Goal: Obtain resource: Download file/media

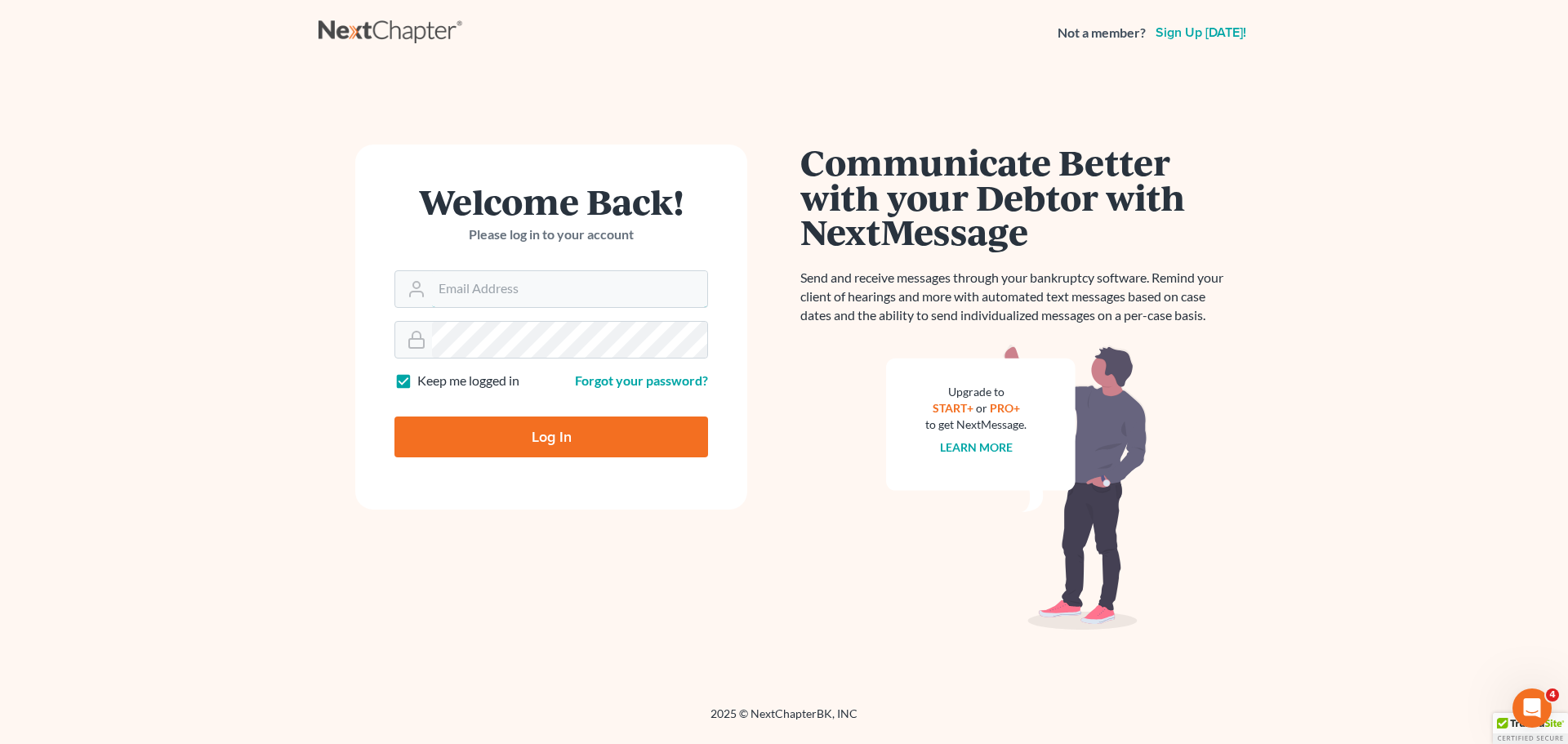
type input "kclawoffices@gmail.com"
type input "Thinking..."
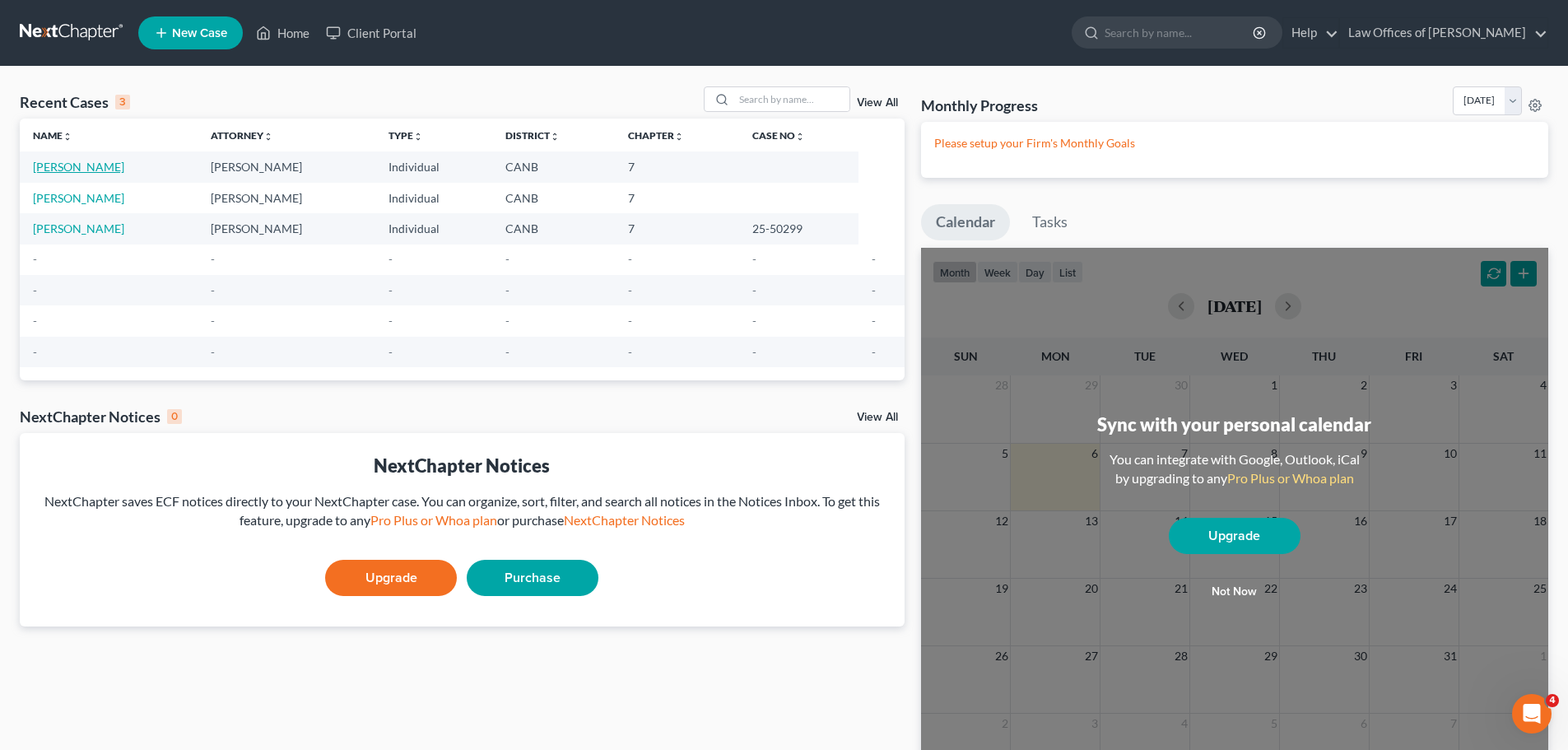
click at [65, 167] on link "Cataquiz, Anwar" at bounding box center [78, 167] width 92 height 14
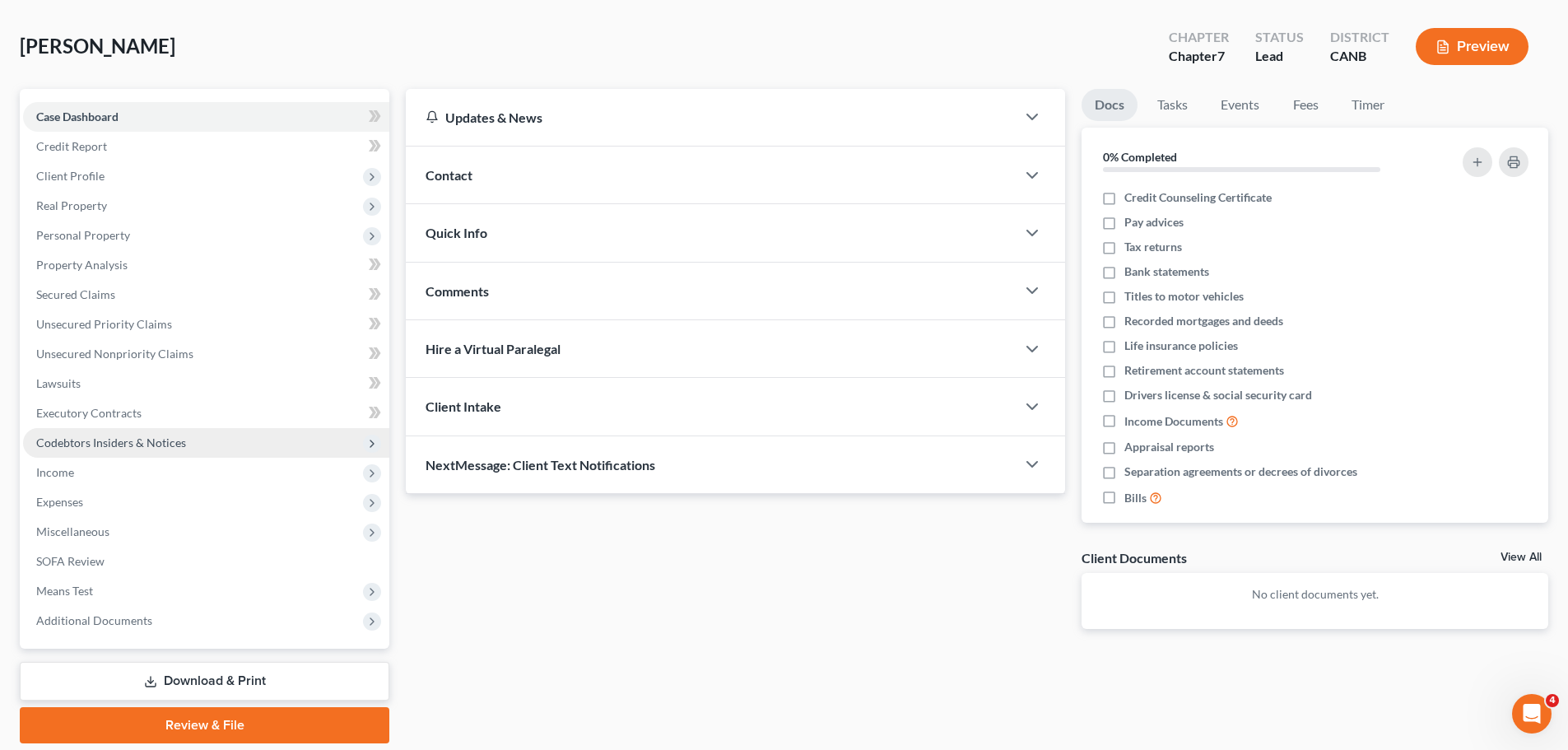
scroll to position [125, 0]
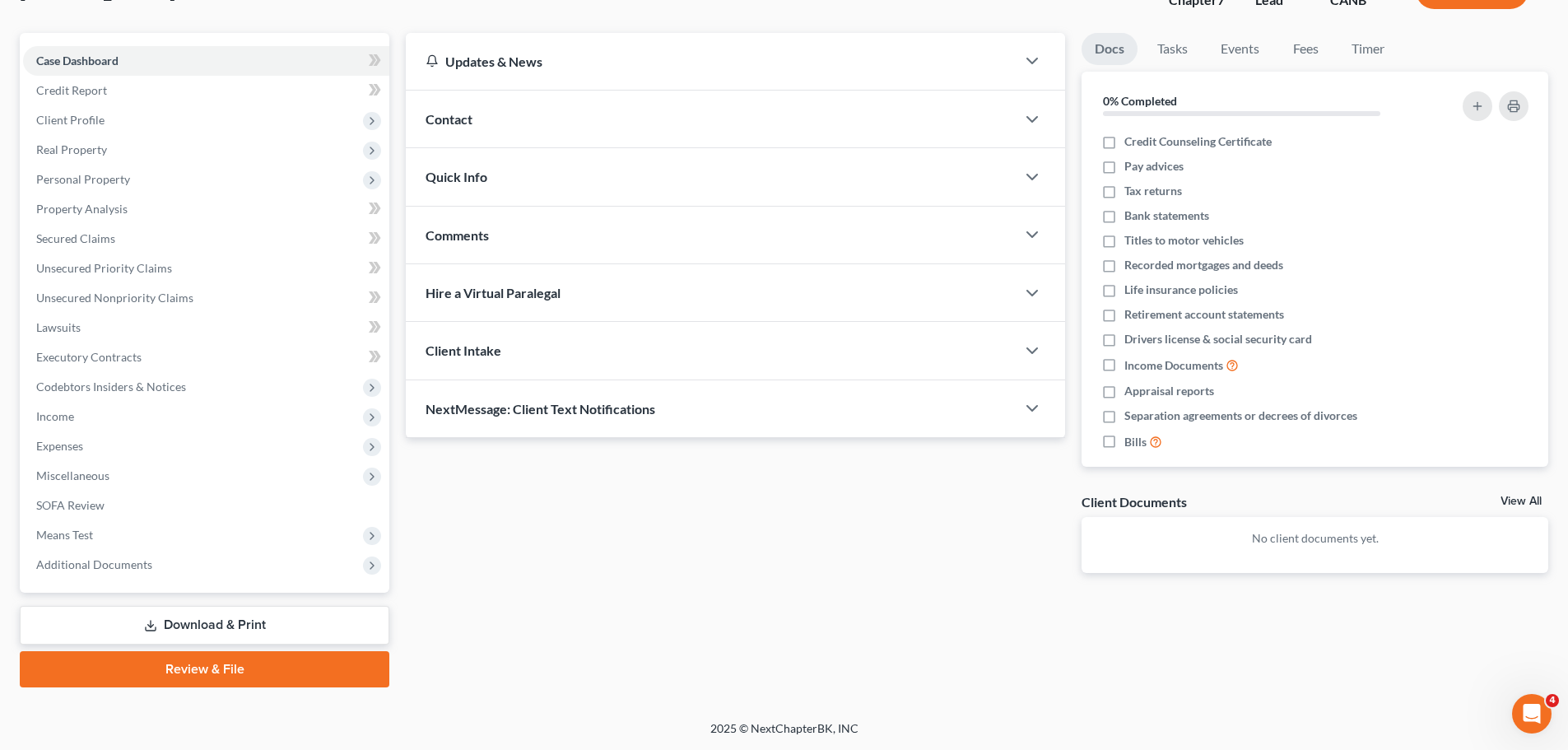
click at [207, 625] on link "Download & Print" at bounding box center [203, 626] width 369 height 39
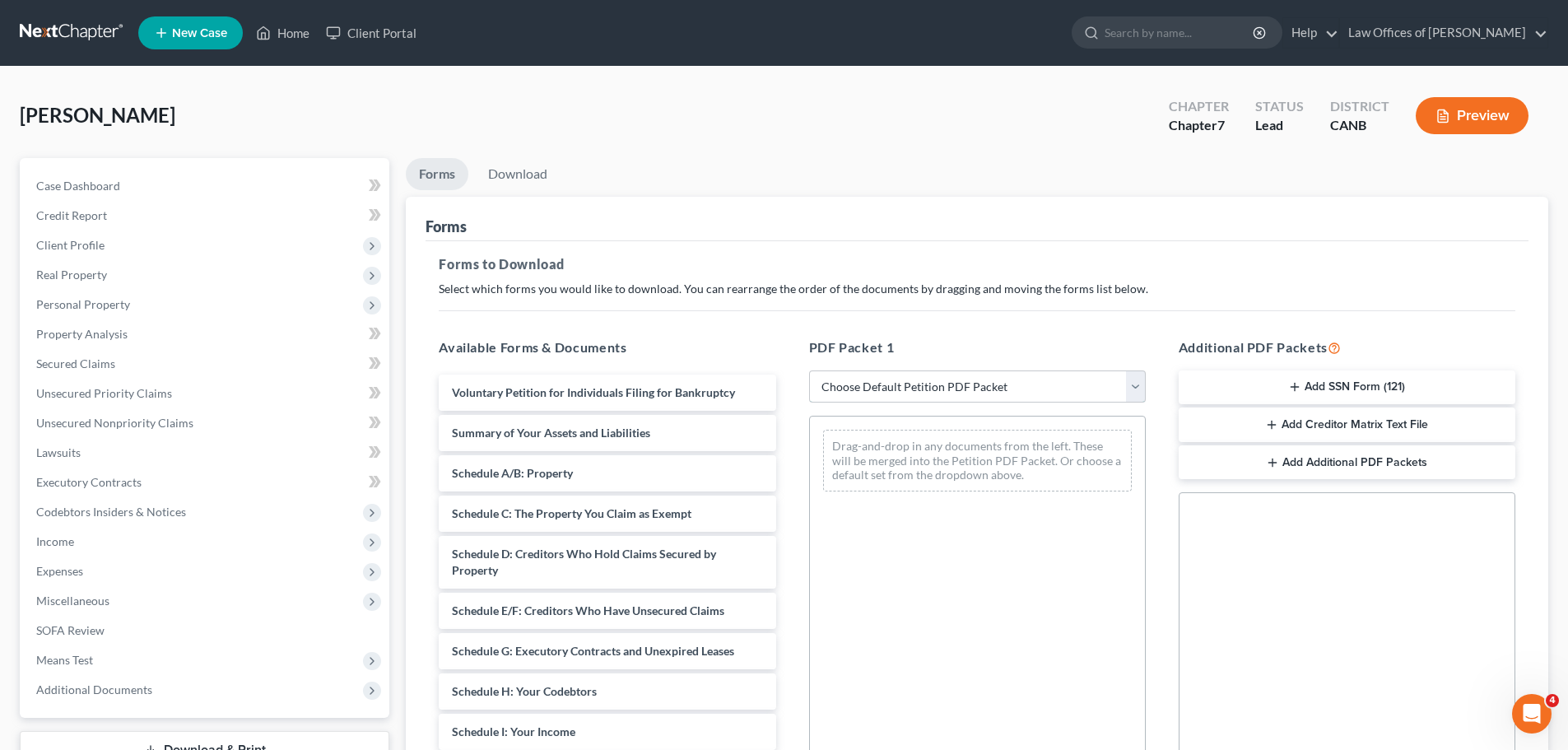
click at [895, 395] on select "Choose Default Petition PDF Packet Complete Bankruptcy Petition (all forms and …" at bounding box center [977, 386] width 337 height 33
click at [809, 370] on select "Choose Default Petition PDF Packet Complete Bankruptcy Petition (all forms and …" at bounding box center [977, 386] width 337 height 33
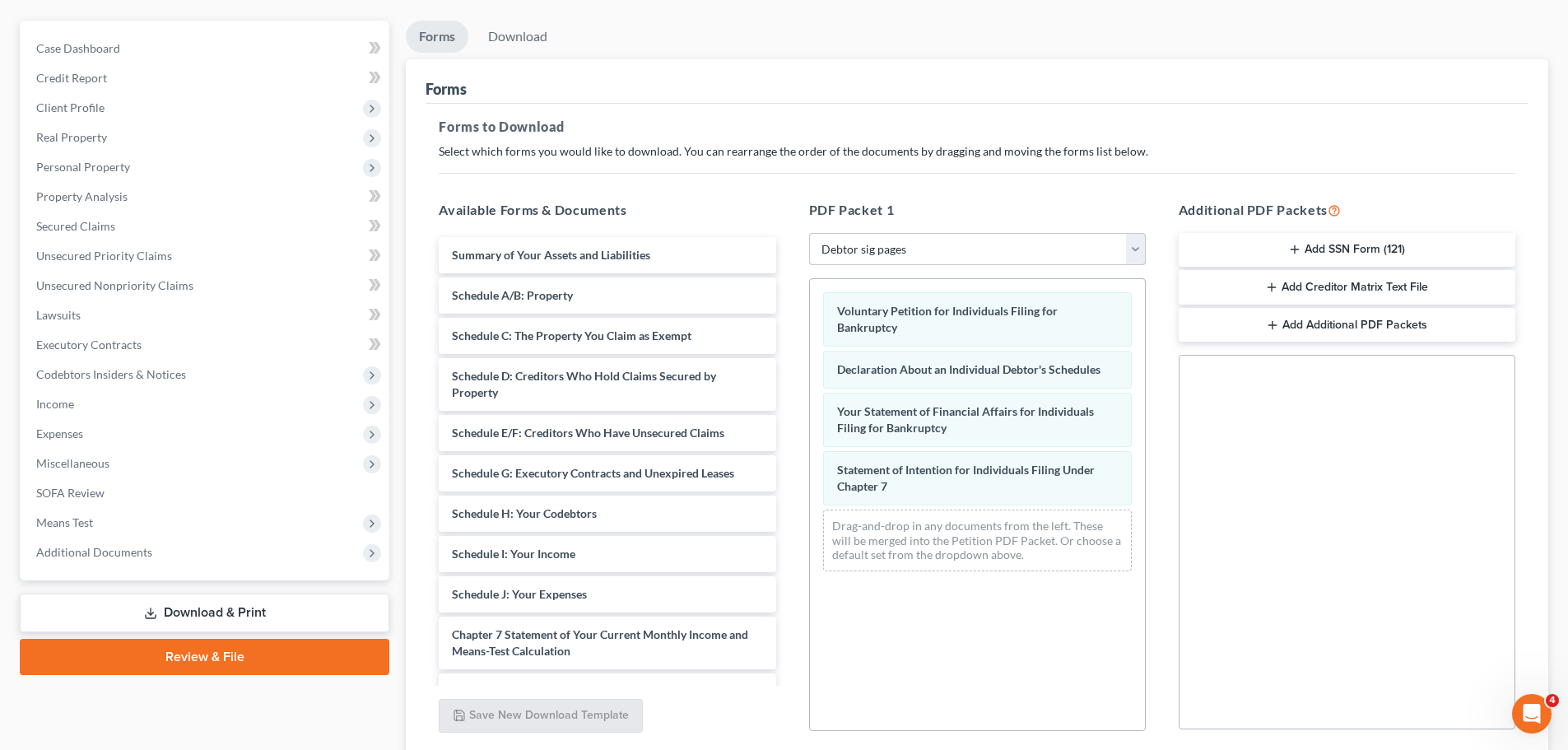
scroll to position [267, 0]
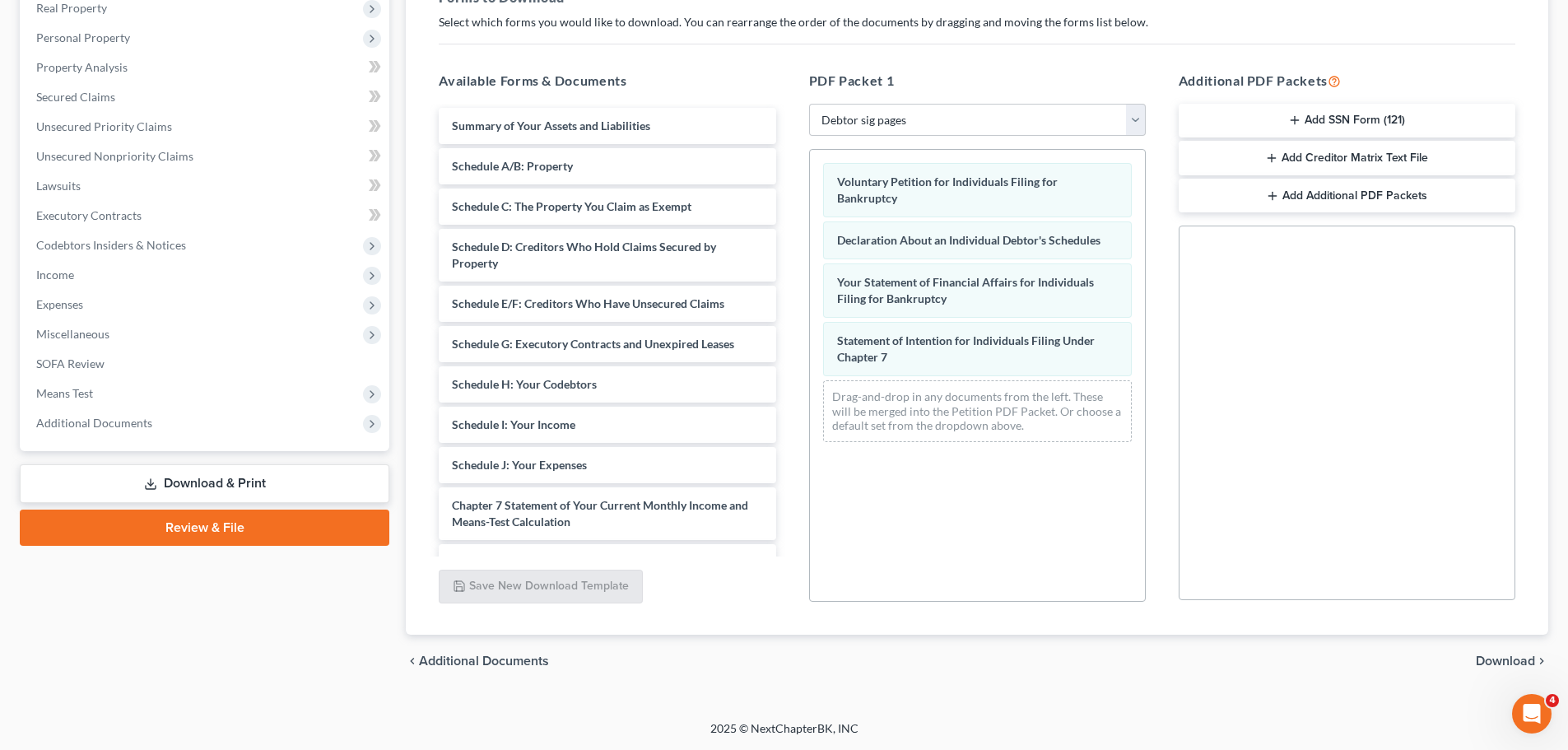
click at [870, 561] on div "Voluntary Petition for Individuals Filing for Bankruptcy Declaration About an I…" at bounding box center [977, 375] width 337 height 453
click at [1497, 664] on span "Download" at bounding box center [1505, 661] width 59 height 13
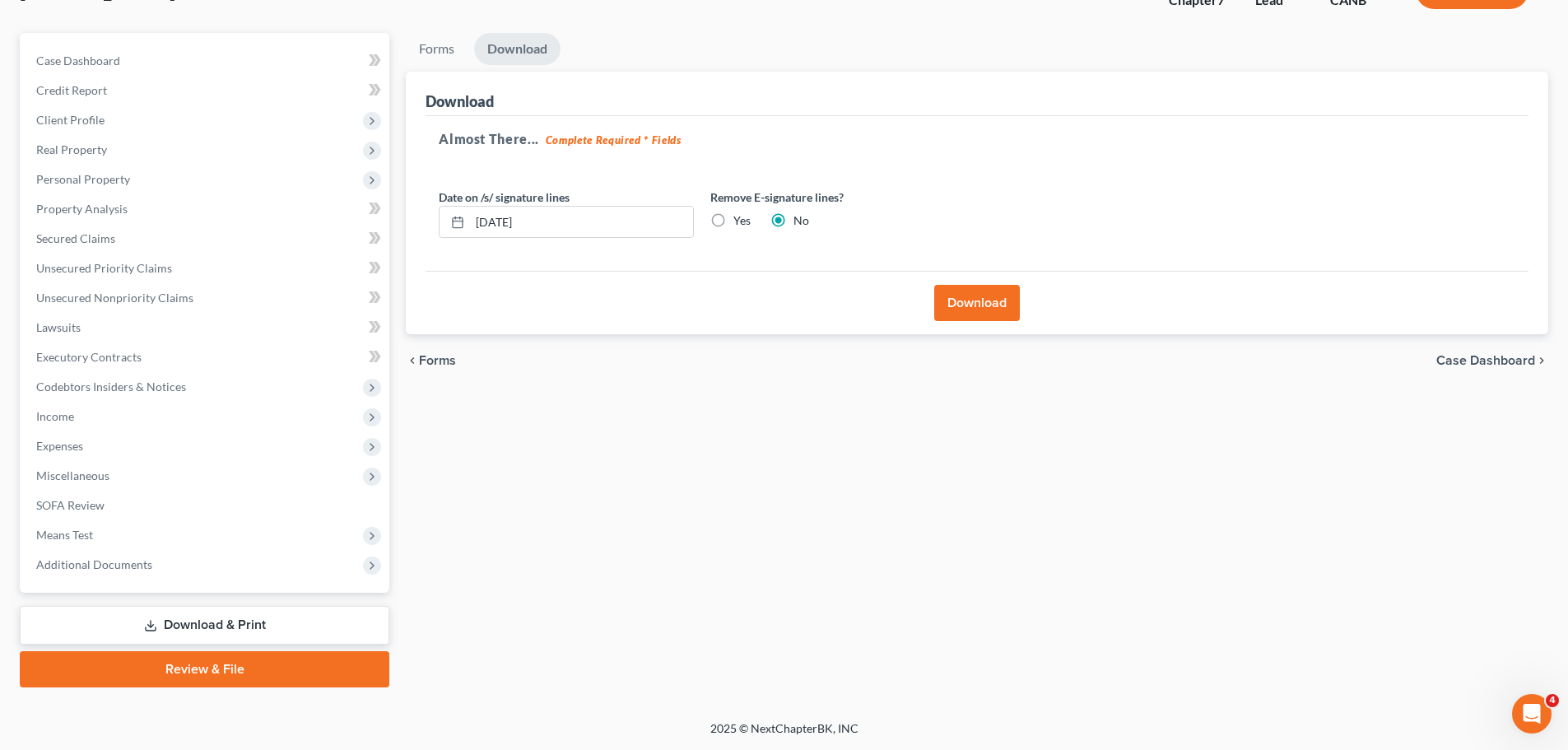
click at [983, 292] on button "Download" at bounding box center [976, 302] width 85 height 36
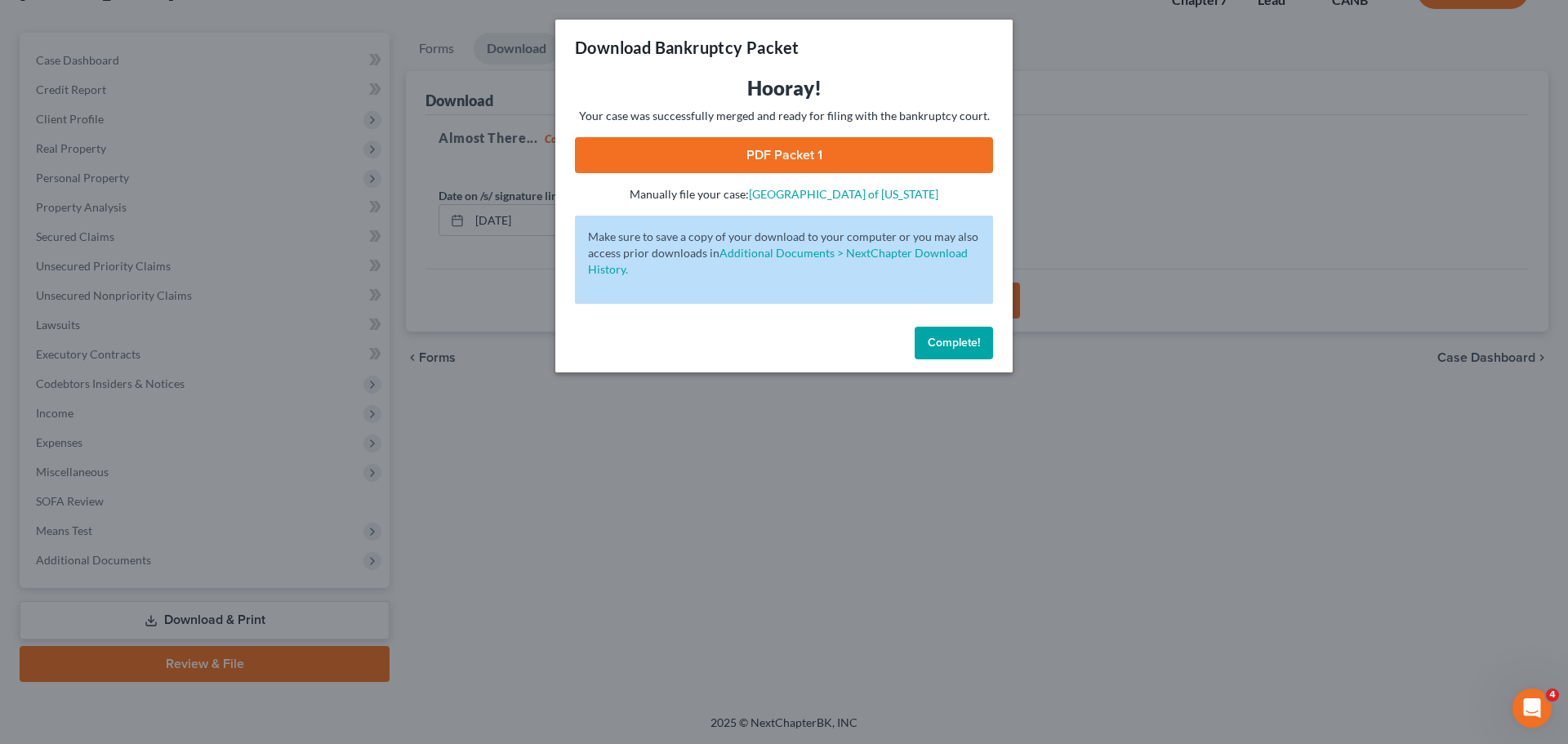
click at [767, 154] on link "PDF Packet 1" at bounding box center [784, 155] width 418 height 36
click at [963, 337] on span "Complete!" at bounding box center [954, 343] width 52 height 14
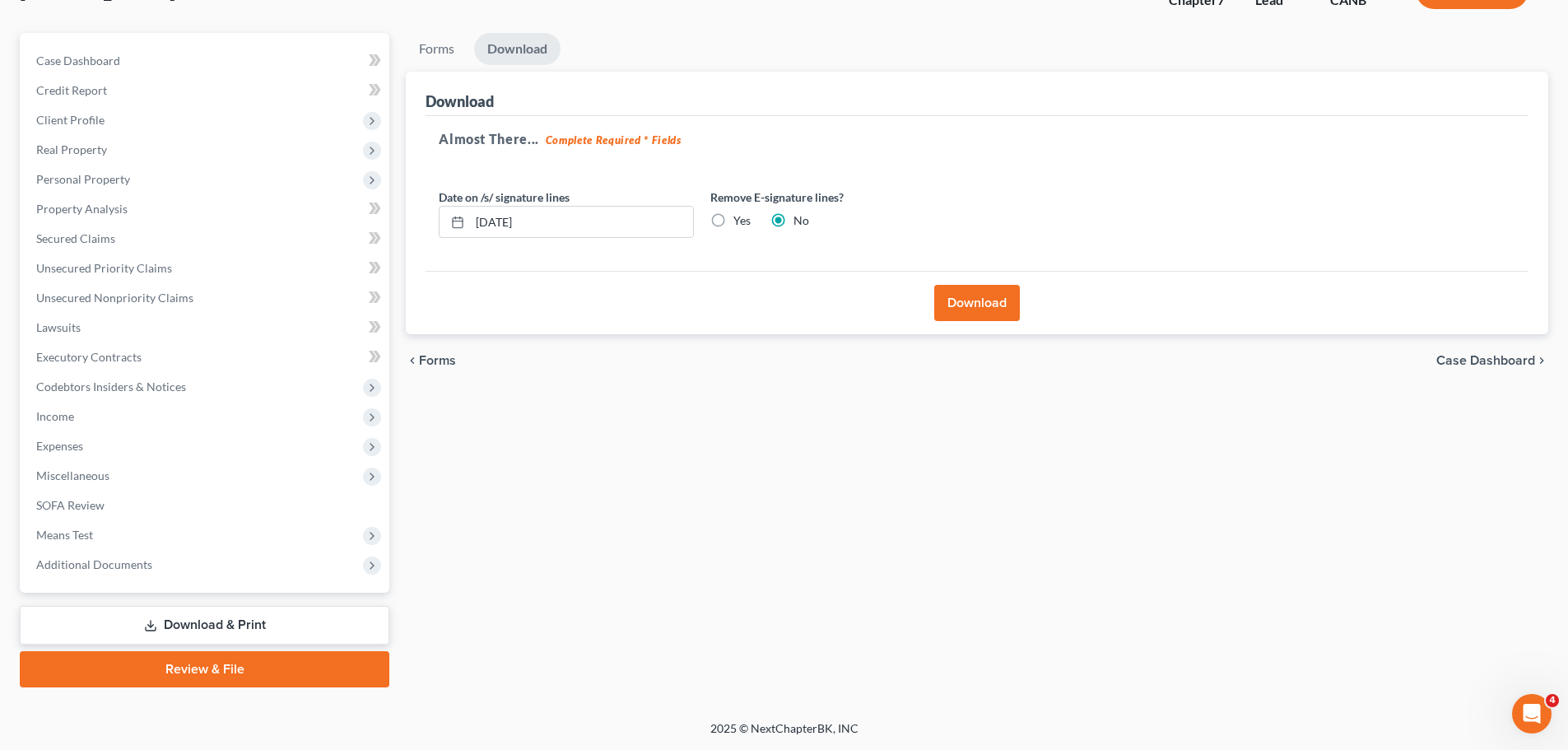
click at [221, 620] on link "Download & Print" at bounding box center [203, 626] width 369 height 39
click at [285, 624] on link "Download & Print" at bounding box center [203, 626] width 369 height 39
click at [449, 360] on span "Forms" at bounding box center [438, 360] width 37 height 13
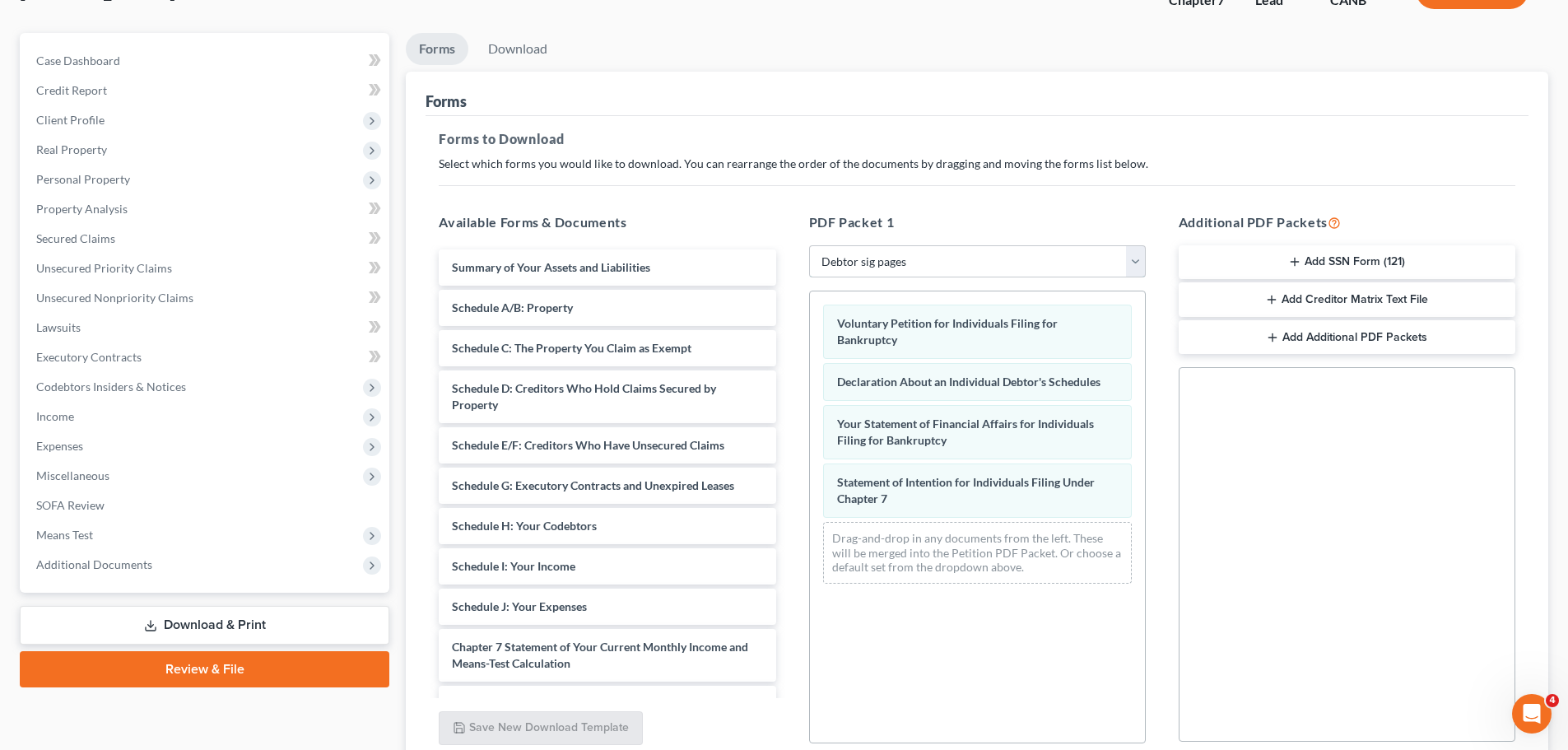
click at [1138, 256] on select "Choose Default Petition PDF Packet Complete Bankruptcy Petition (all forms and …" at bounding box center [977, 261] width 337 height 33
select select "0"
click at [809, 245] on select "Choose Default Petition PDF Packet Complete Bankruptcy Petition (all forms and …" at bounding box center [977, 261] width 337 height 33
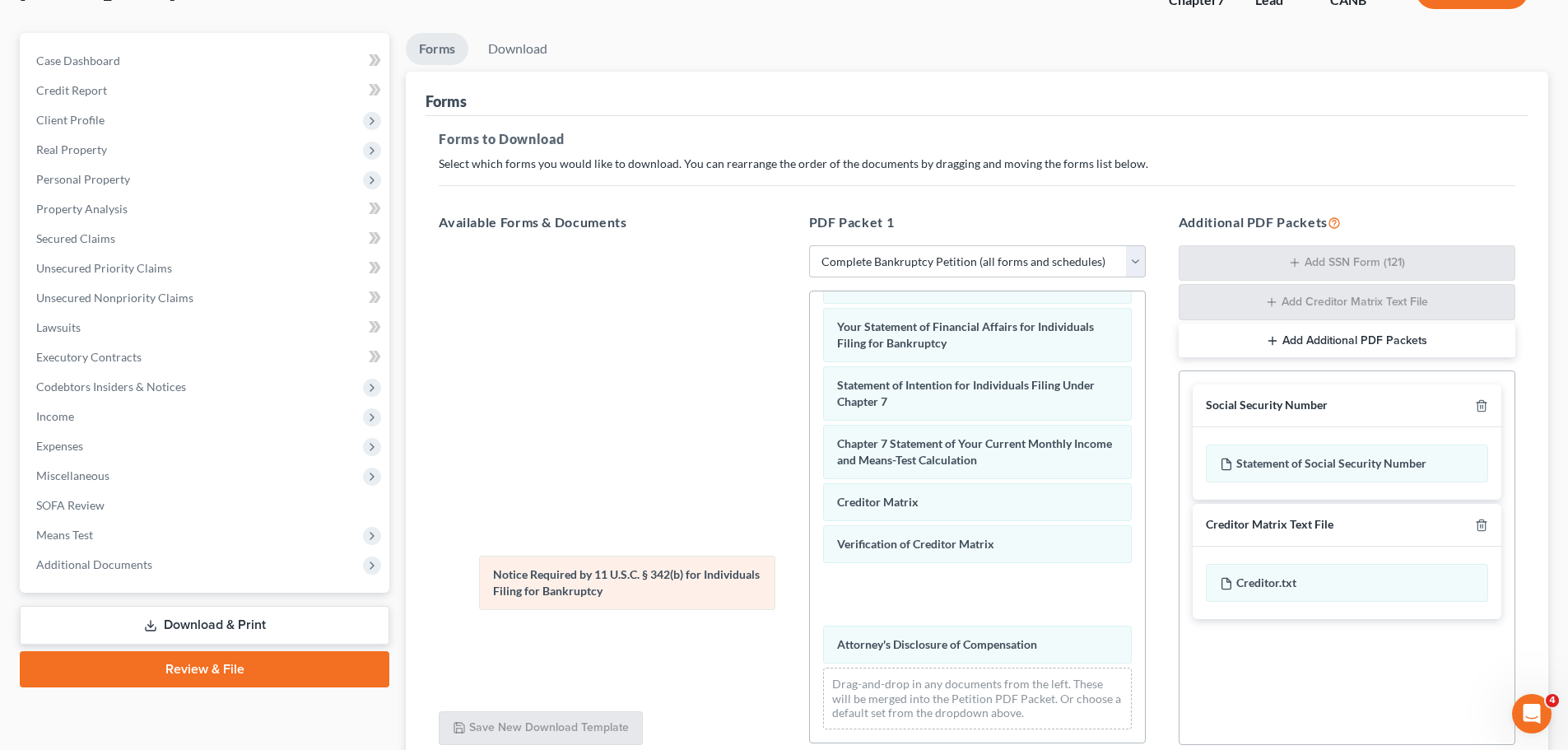
scroll to position [466, 0]
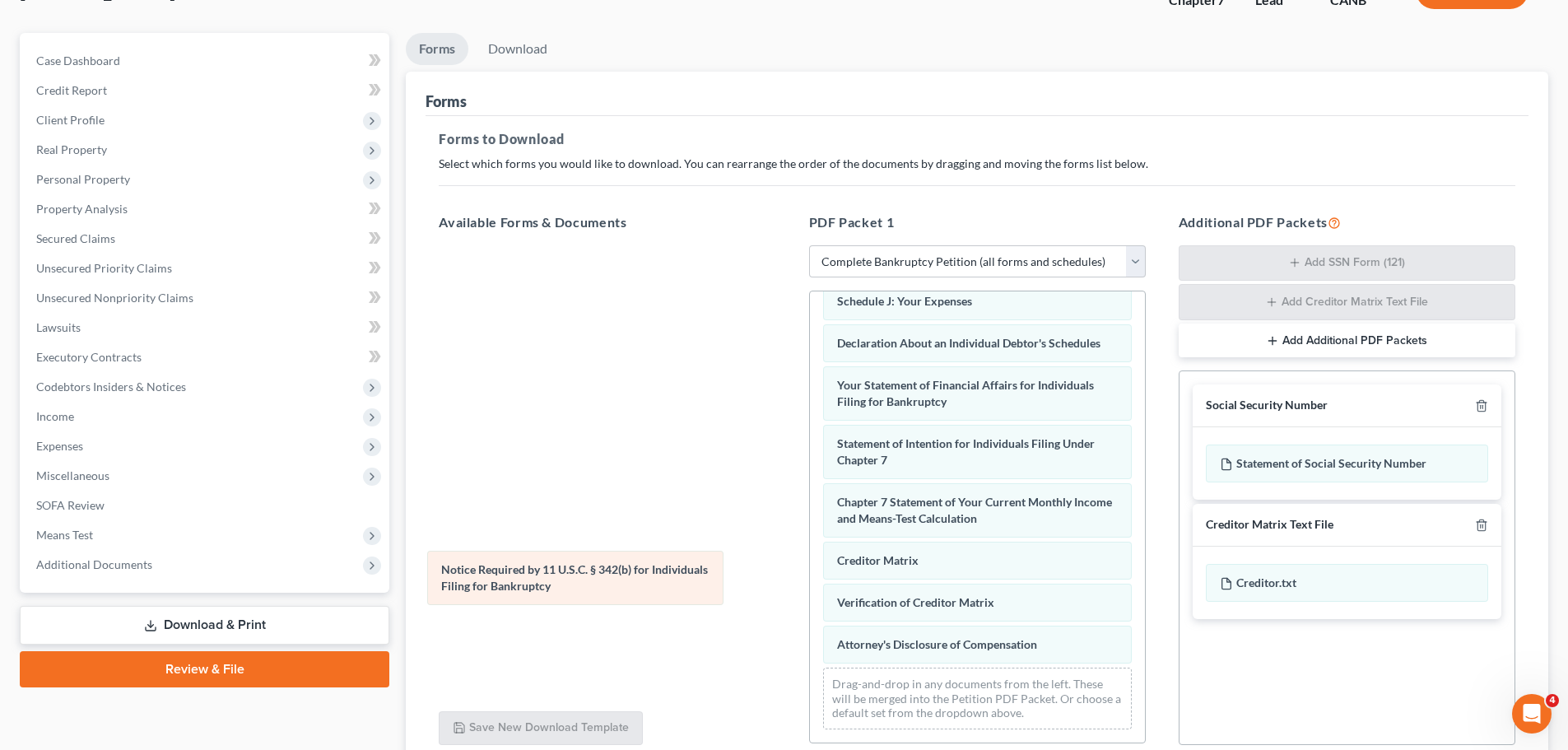
drag, startPoint x: 984, startPoint y: 595, endPoint x: 588, endPoint y: 578, distance: 396.4
click at [810, 578] on div "Notice Required by 11 U.S.C. § 342(b) for Individuals Filing for Bankruptcy Vol…" at bounding box center [977, 293] width 335 height 901
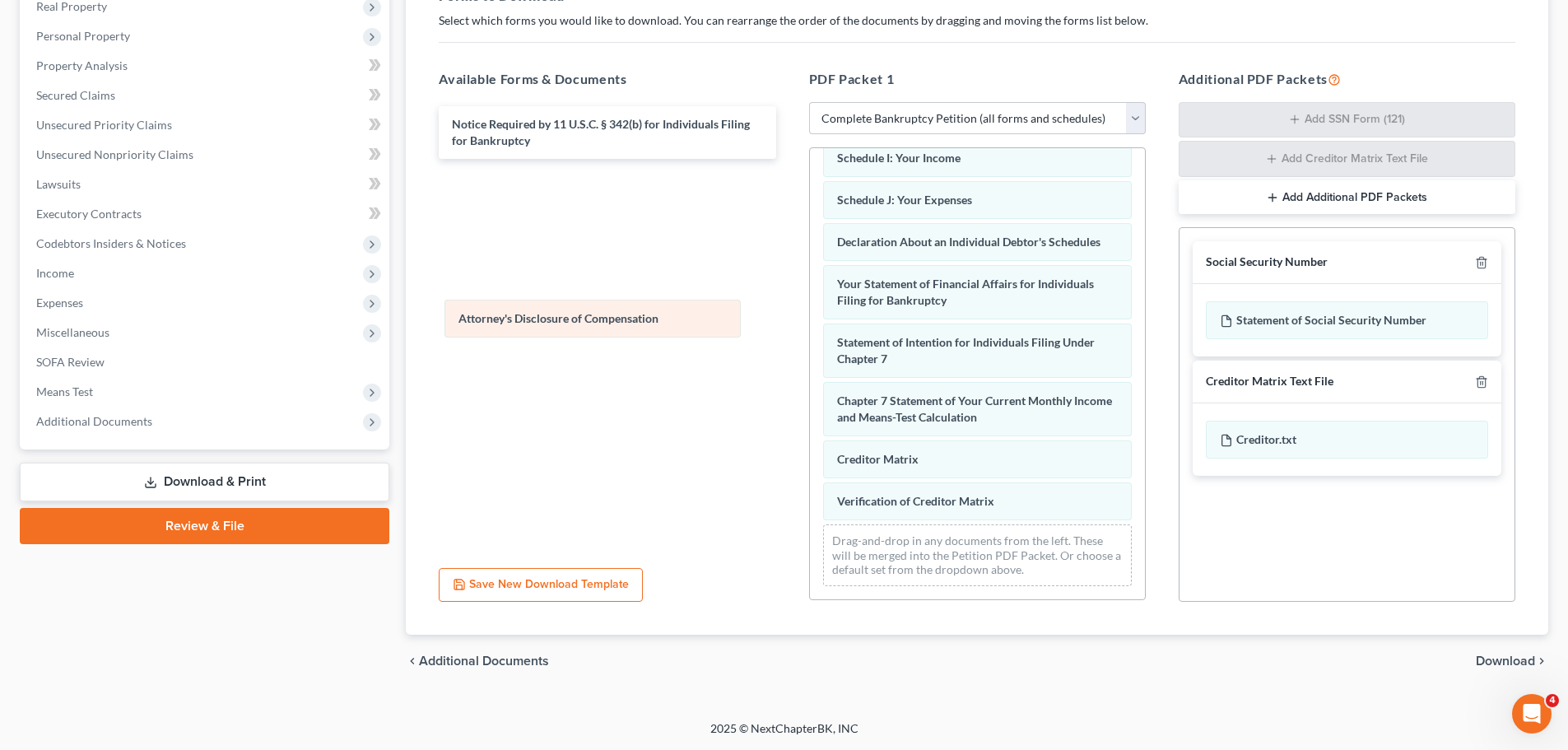
scroll to position [424, 0]
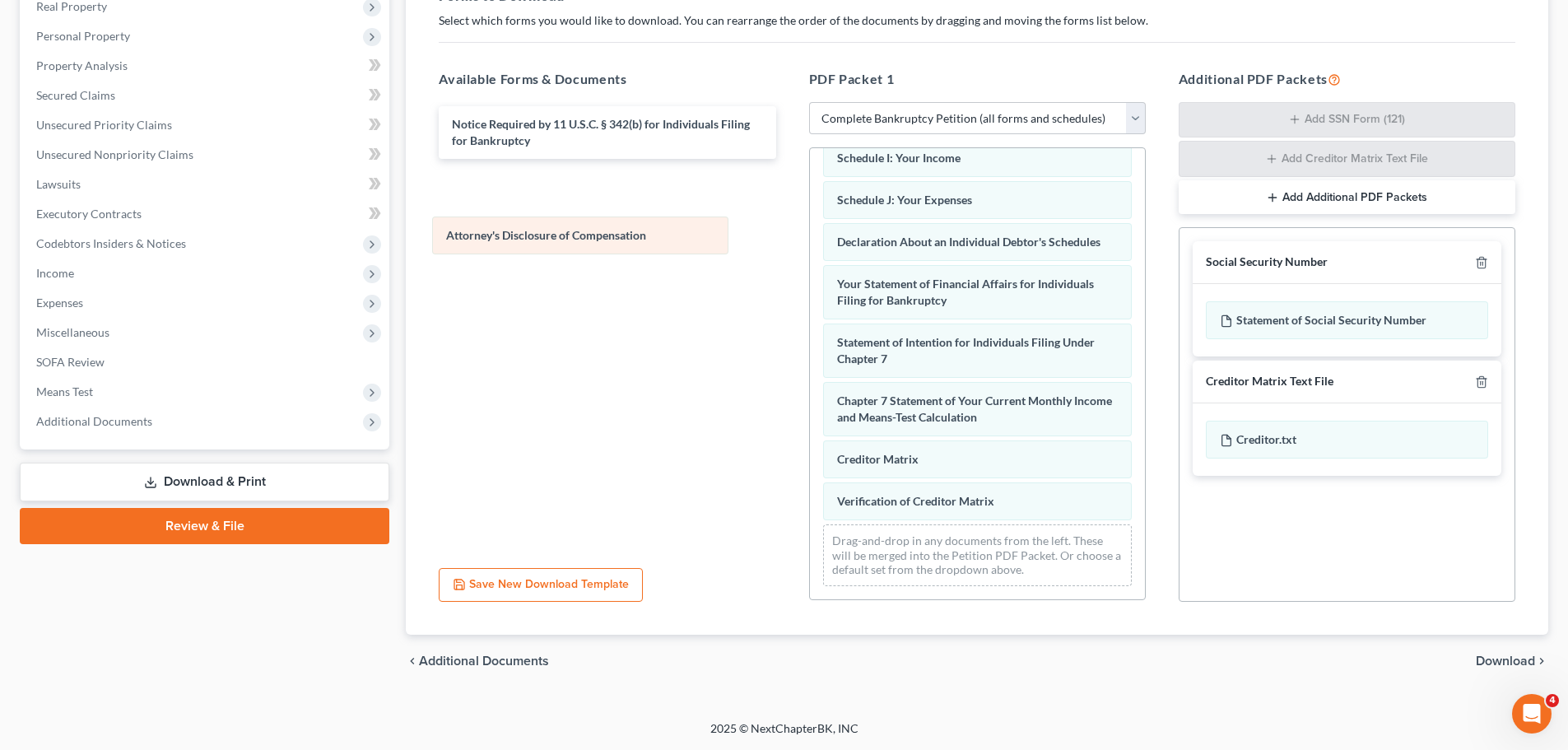
drag, startPoint x: 1048, startPoint y: 504, endPoint x: 657, endPoint y: 238, distance: 472.9
click at [810, 238] on div "Attorney's Disclosure of Compensation Voluntary Petition for Individuals Filing…" at bounding box center [977, 170] width 335 height 858
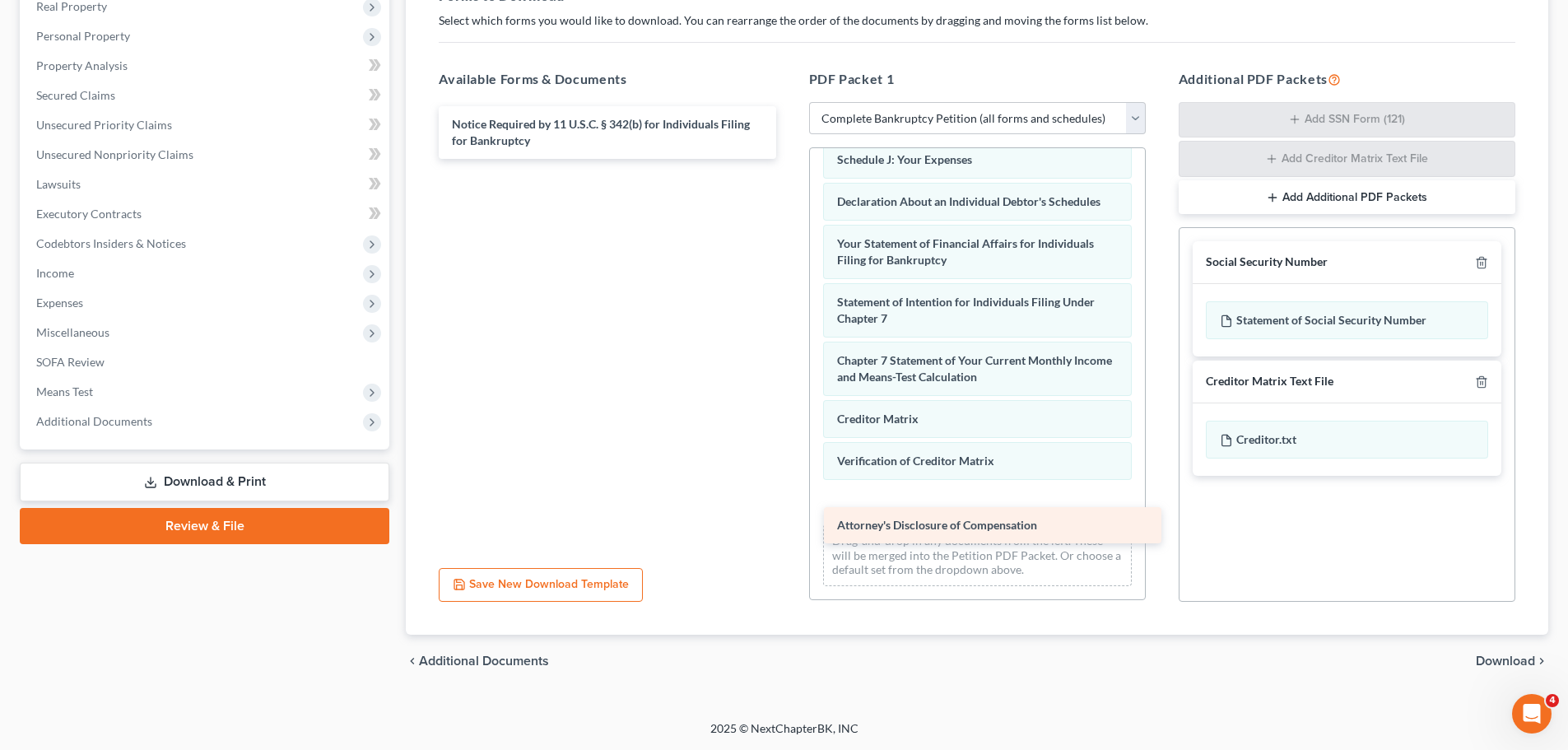
drag, startPoint x: 583, startPoint y: 189, endPoint x: 969, endPoint y: 532, distance: 516.4
click at [788, 159] on div "Attorney's Disclosure of Compensation Notice Required by 11 U.S.C. § 342(b) for…" at bounding box center [607, 133] width 363 height 53
click at [1480, 657] on span "Download" at bounding box center [1505, 661] width 59 height 13
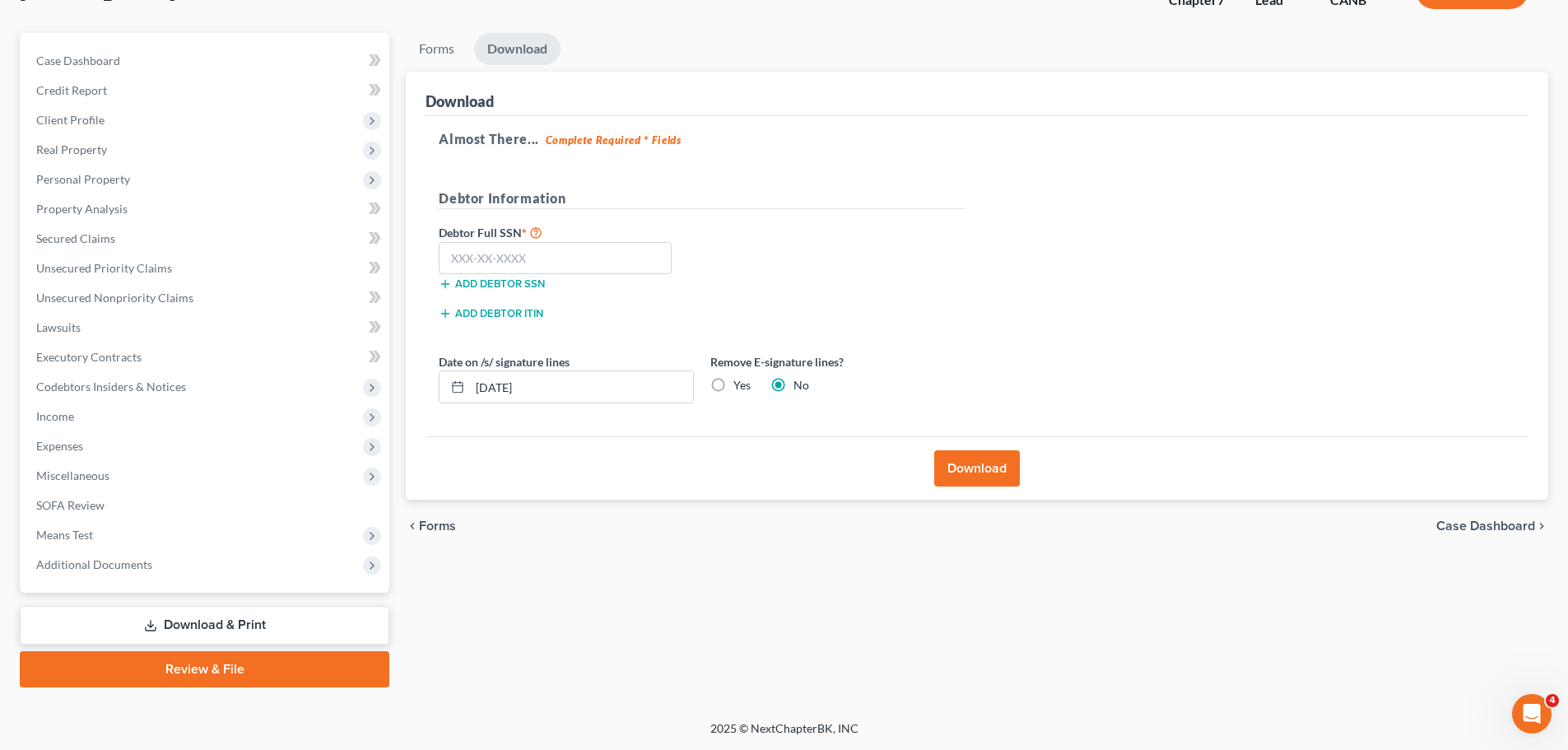
scroll to position [125, 0]
click at [631, 247] on input "text" at bounding box center [555, 258] width 233 height 33
click at [658, 250] on input "text" at bounding box center [555, 258] width 233 height 33
type input "609-65-6658"
click at [540, 281] on button "Add debtor SSN" at bounding box center [492, 284] width 107 height 13
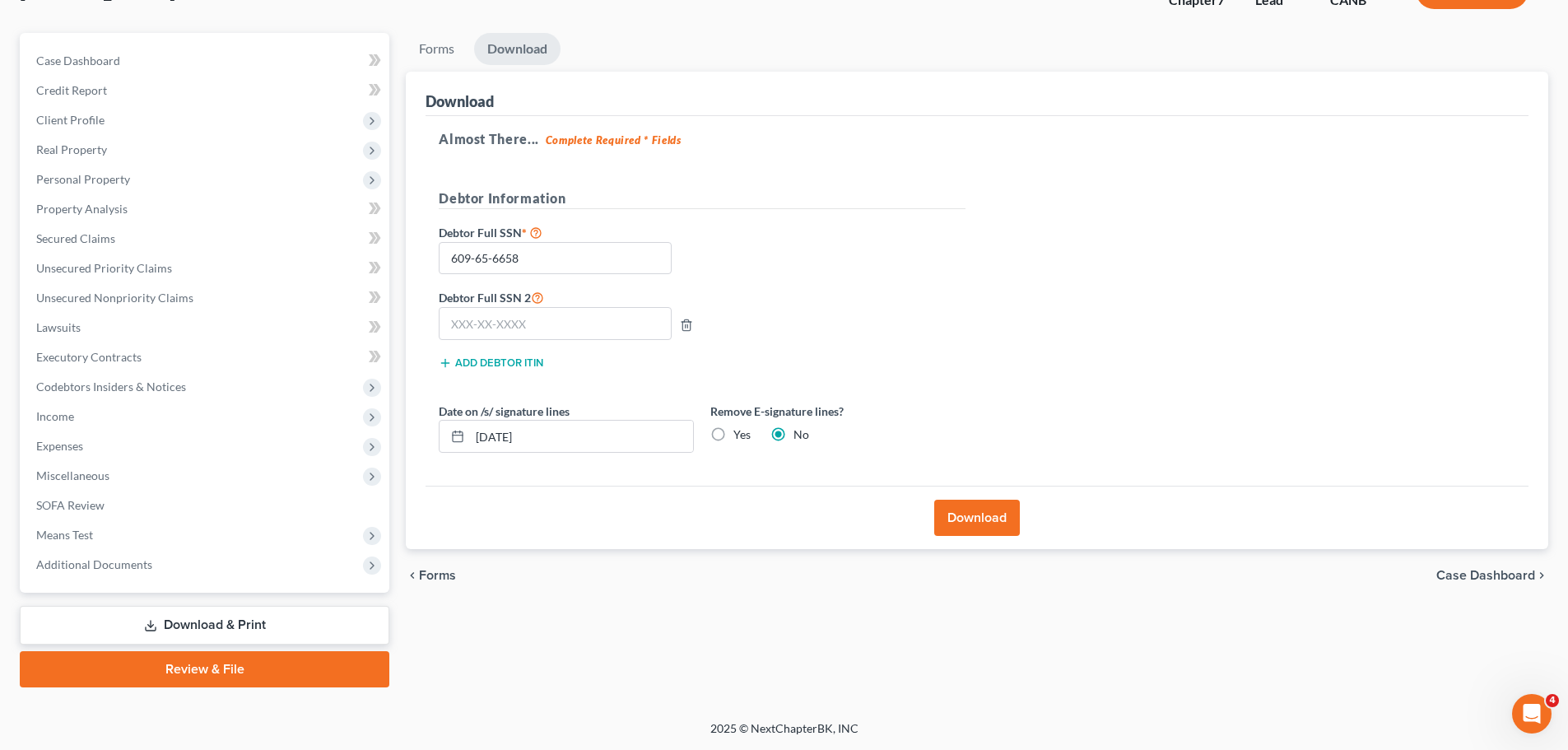
click at [992, 517] on button "Download" at bounding box center [976, 517] width 85 height 36
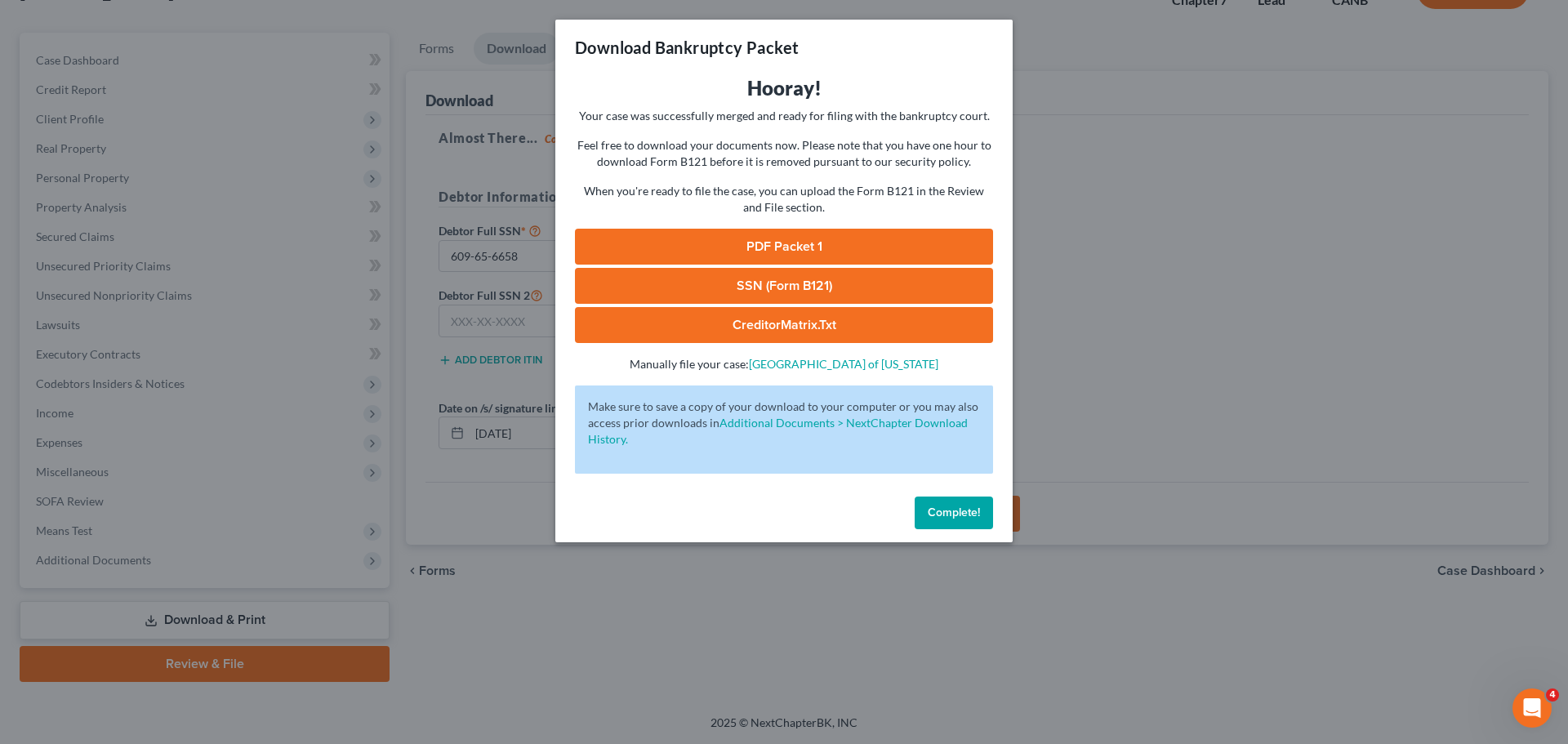
click at [811, 254] on link "PDF Packet 1" at bounding box center [784, 247] width 418 height 36
click at [723, 277] on link "SSN (Form B121)" at bounding box center [784, 285] width 418 height 36
click at [767, 332] on link "CreditorMatrix.txt" at bounding box center [784, 324] width 418 height 36
click at [941, 515] on span "Complete!" at bounding box center [954, 512] width 52 height 14
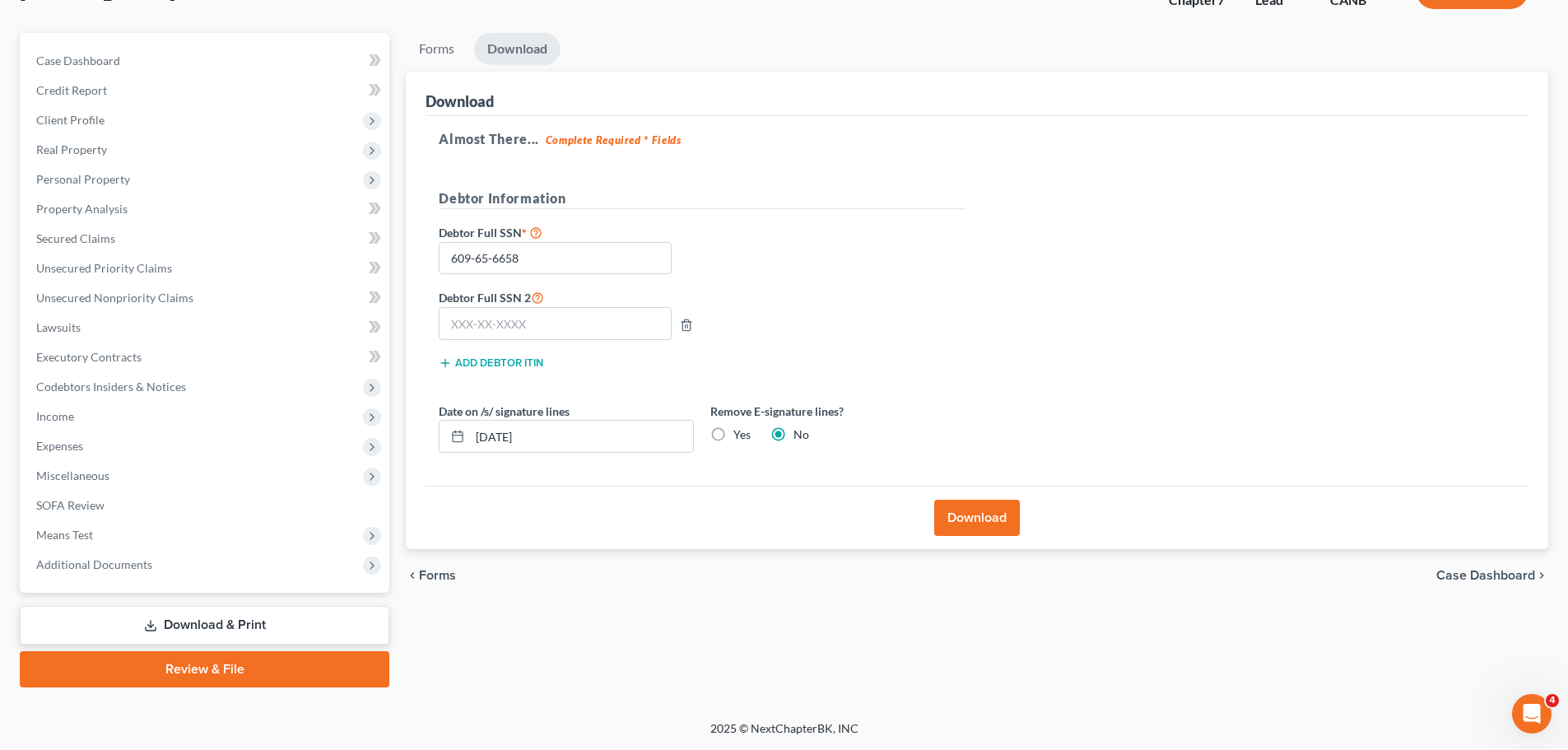
click at [437, 572] on span "Forms" at bounding box center [438, 575] width 37 height 13
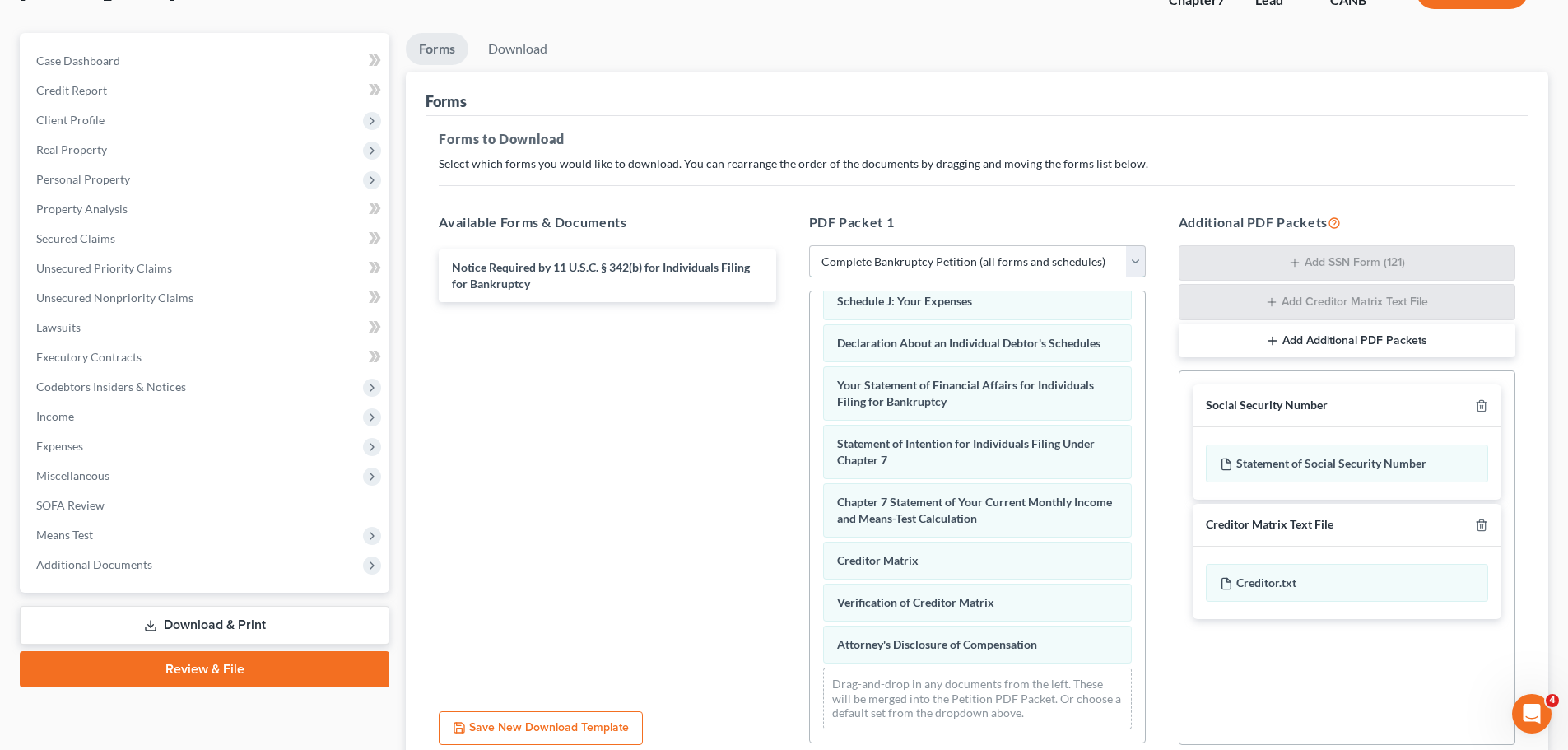
click at [1017, 263] on select "Choose Default Petition PDF Packet Complete Bankruptcy Petition (all forms and …" at bounding box center [977, 261] width 337 height 33
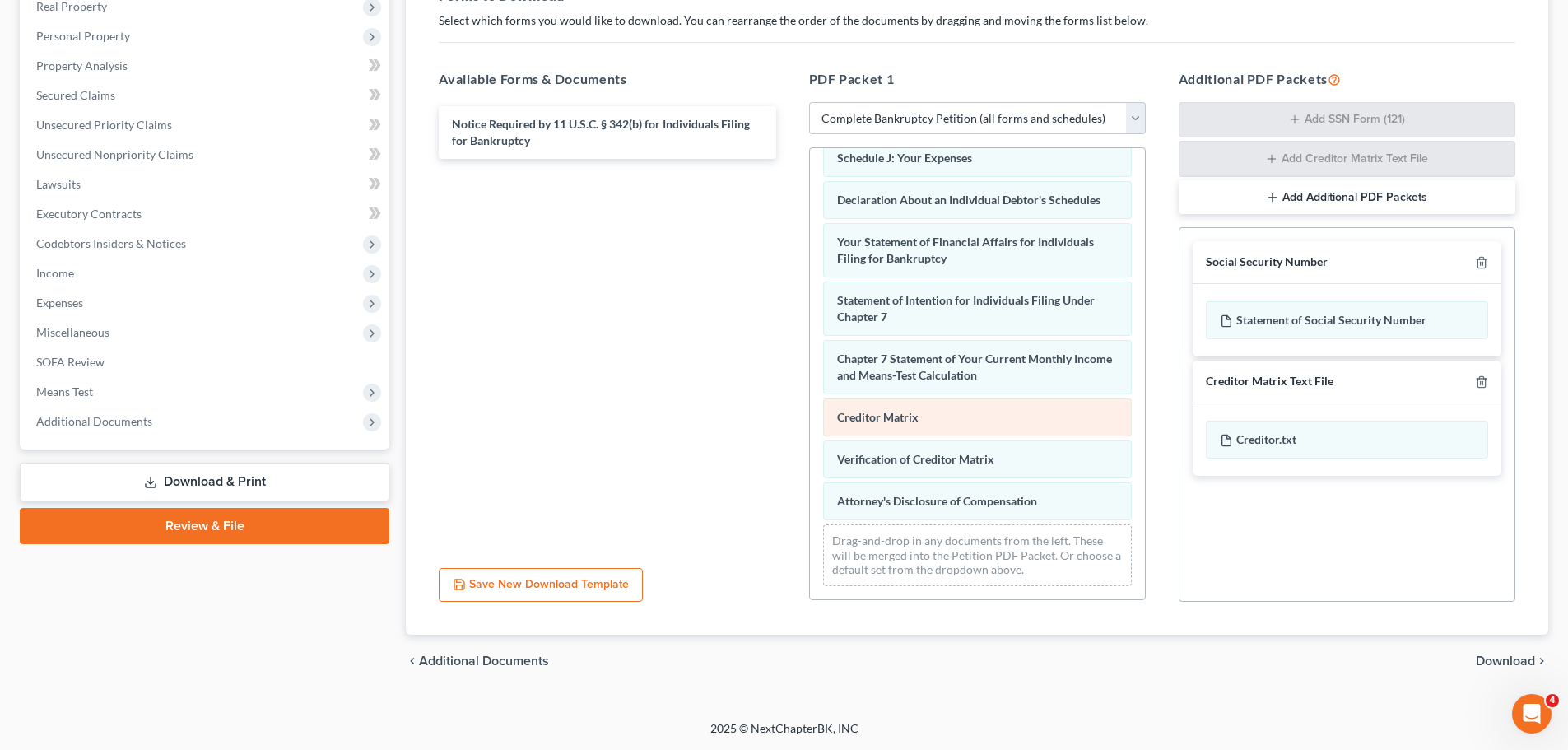
click at [886, 420] on span "Creditor Matrix" at bounding box center [877, 417] width 81 height 14
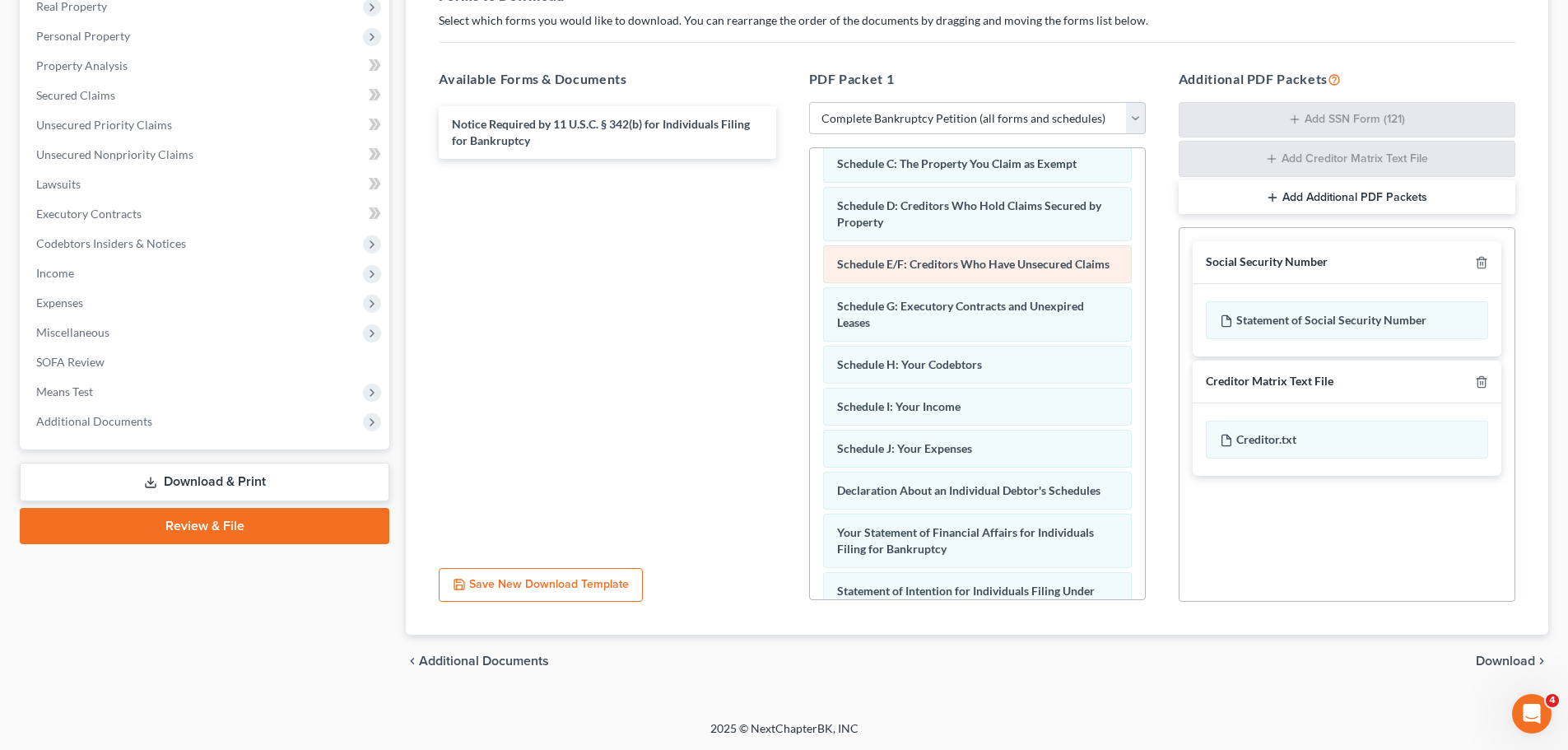
scroll to position [0, 0]
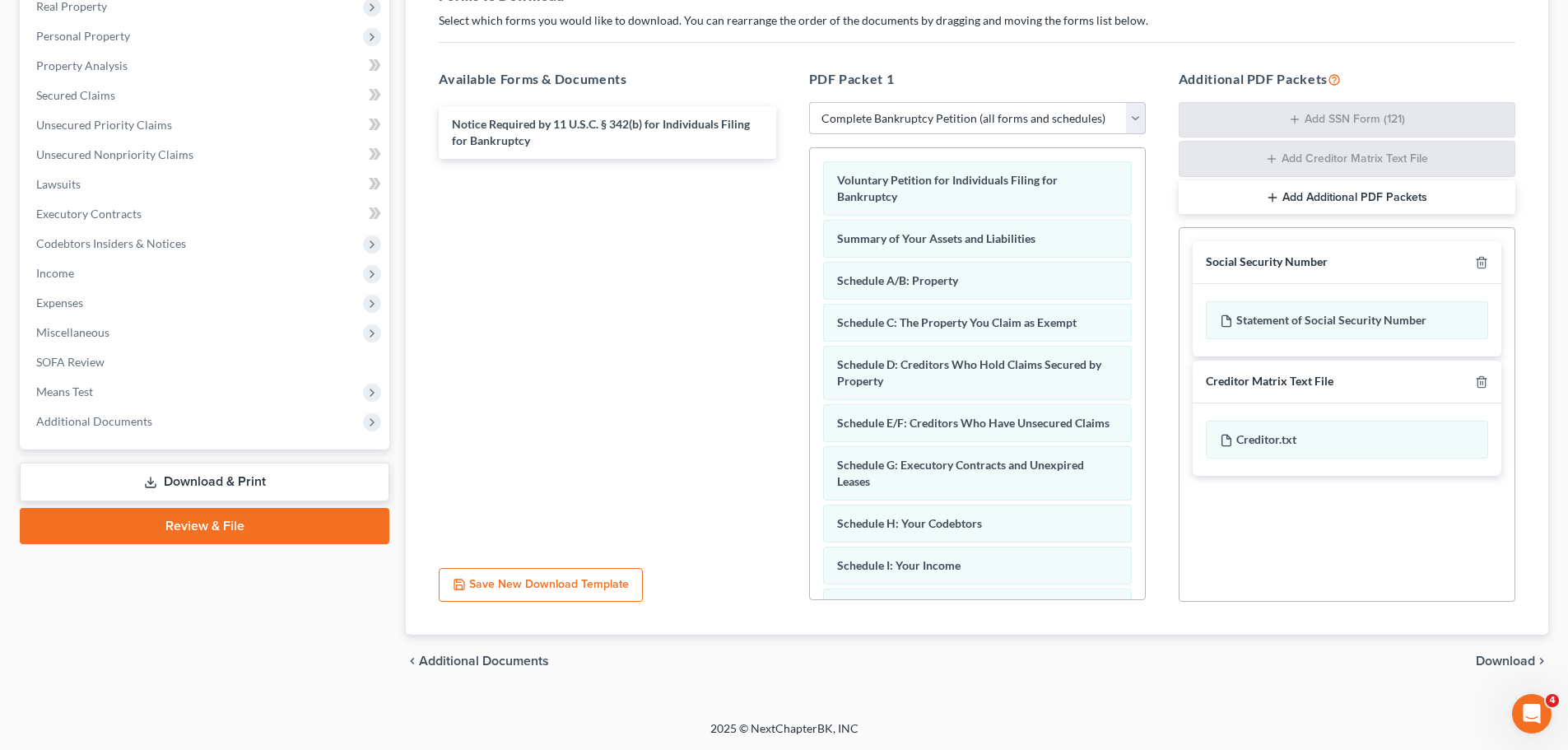
click at [1144, 110] on select "Choose Default Petition PDF Packet Complete Bankruptcy Petition (all forms and …" at bounding box center [977, 118] width 337 height 33
select select "5"
click at [809, 103] on select "Choose Default Petition PDF Packet Complete Bankruptcy Petition (all forms and …" at bounding box center [977, 118] width 337 height 33
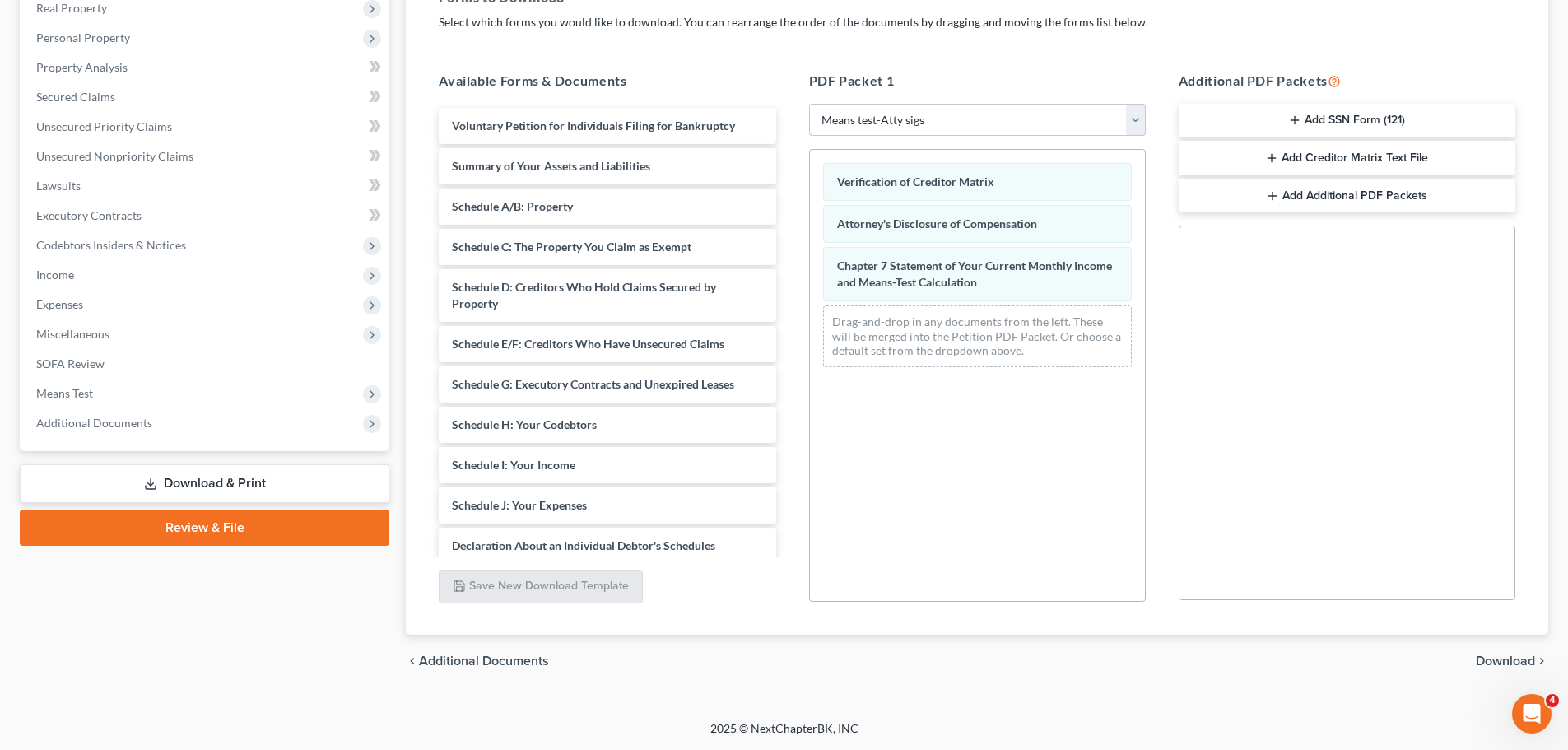
scroll to position [267, 0]
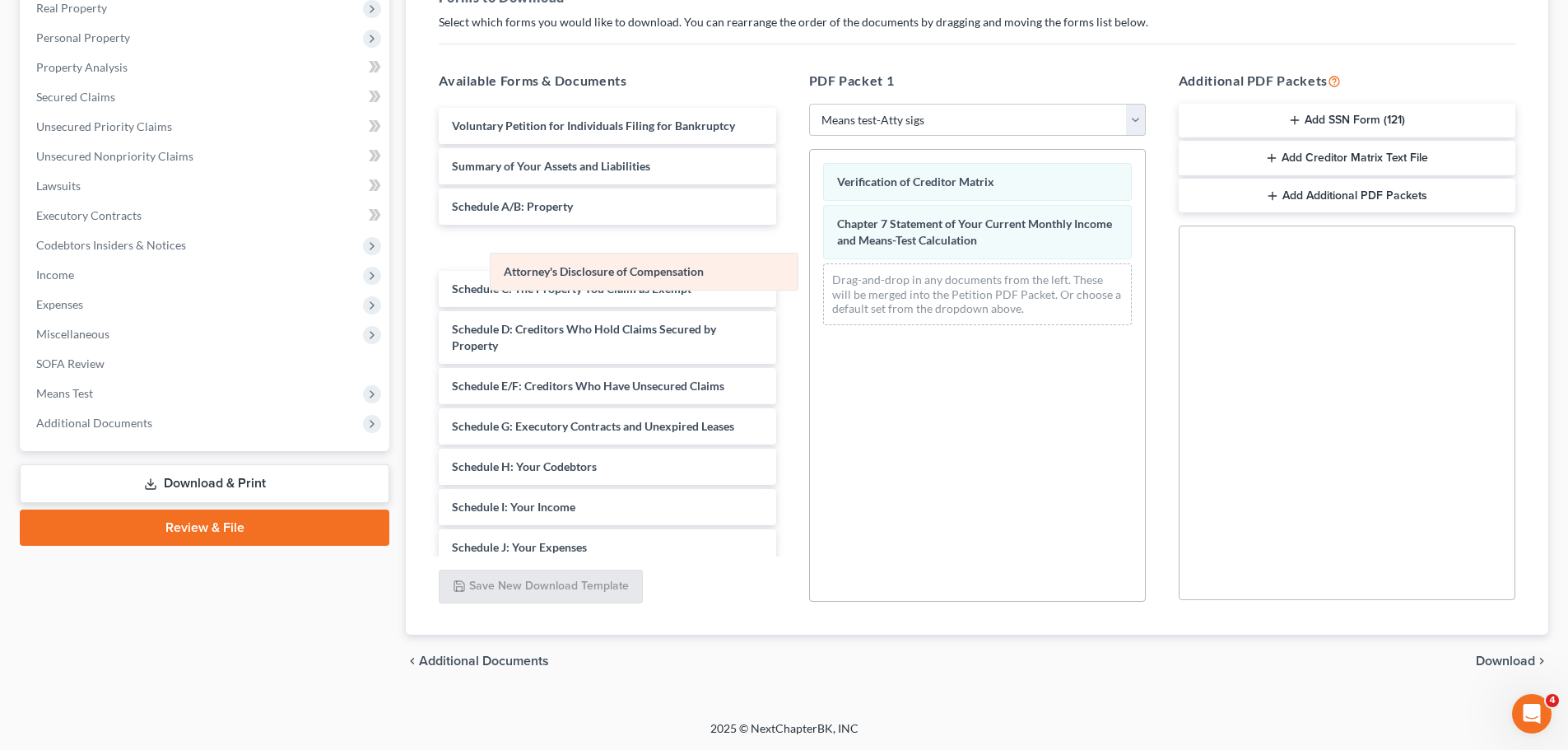
drag, startPoint x: 987, startPoint y: 217, endPoint x: 654, endPoint y: 264, distance: 336.3
click at [810, 264] on div "Attorney's Disclosure of Compensation Verification of Creditor Matrix Attorney'…" at bounding box center [977, 244] width 335 height 189
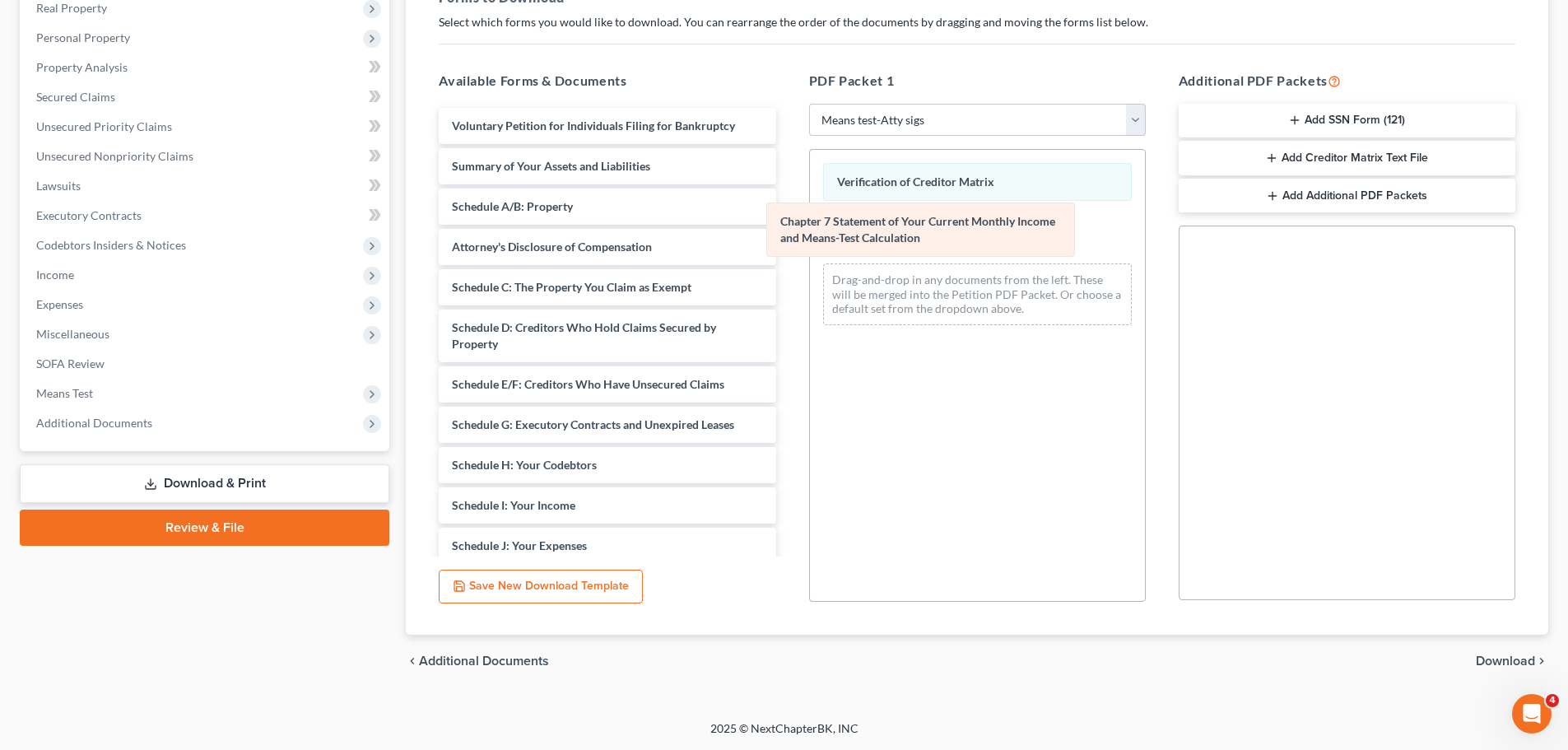
drag, startPoint x: 891, startPoint y: 234, endPoint x: 640, endPoint y: 236, distance: 251.0
click at [810, 236] on div "Chapter 7 Statement of Your Current Monthly Income and Means-Test Calculation V…" at bounding box center [977, 244] width 335 height 189
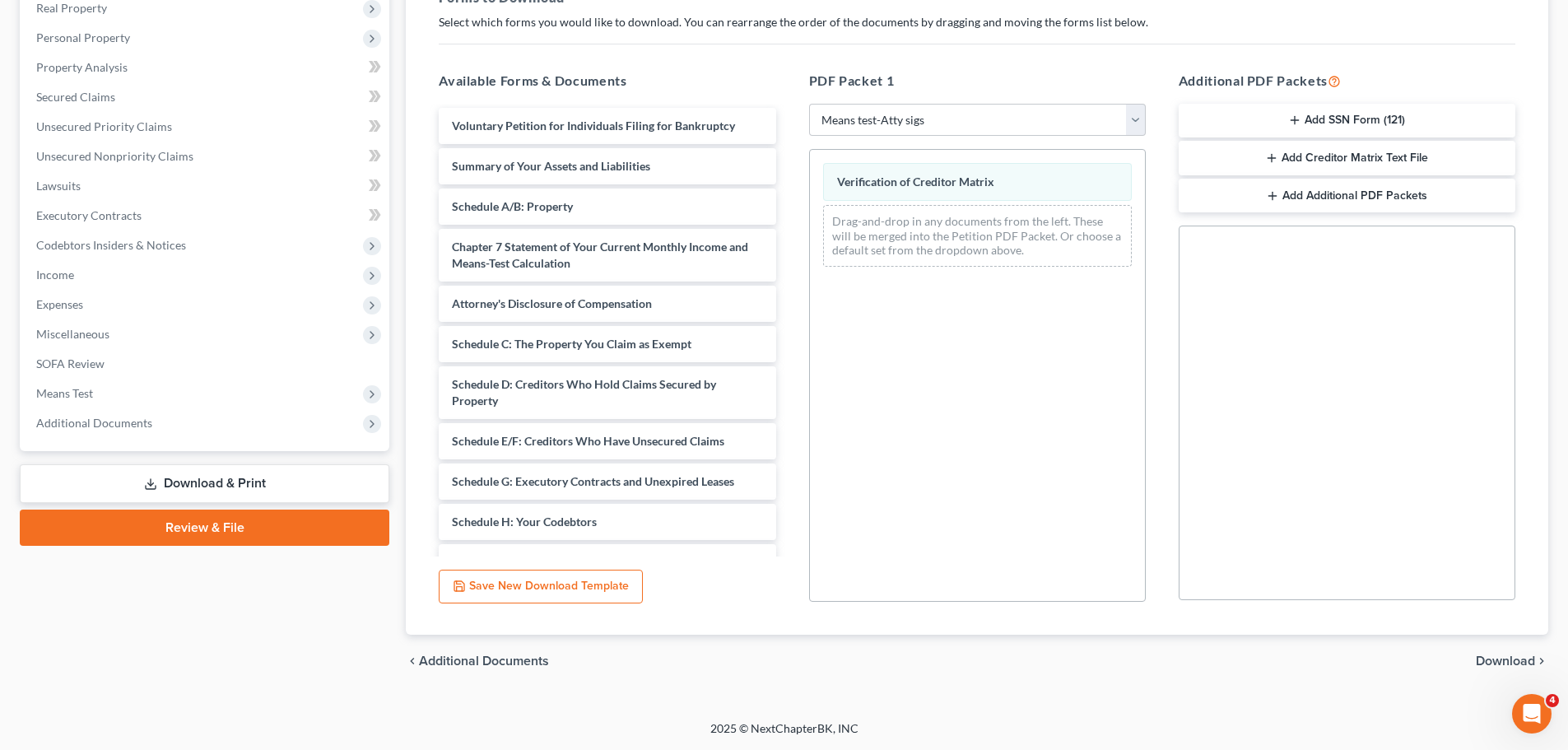
click at [1490, 659] on span "Download" at bounding box center [1505, 661] width 59 height 13
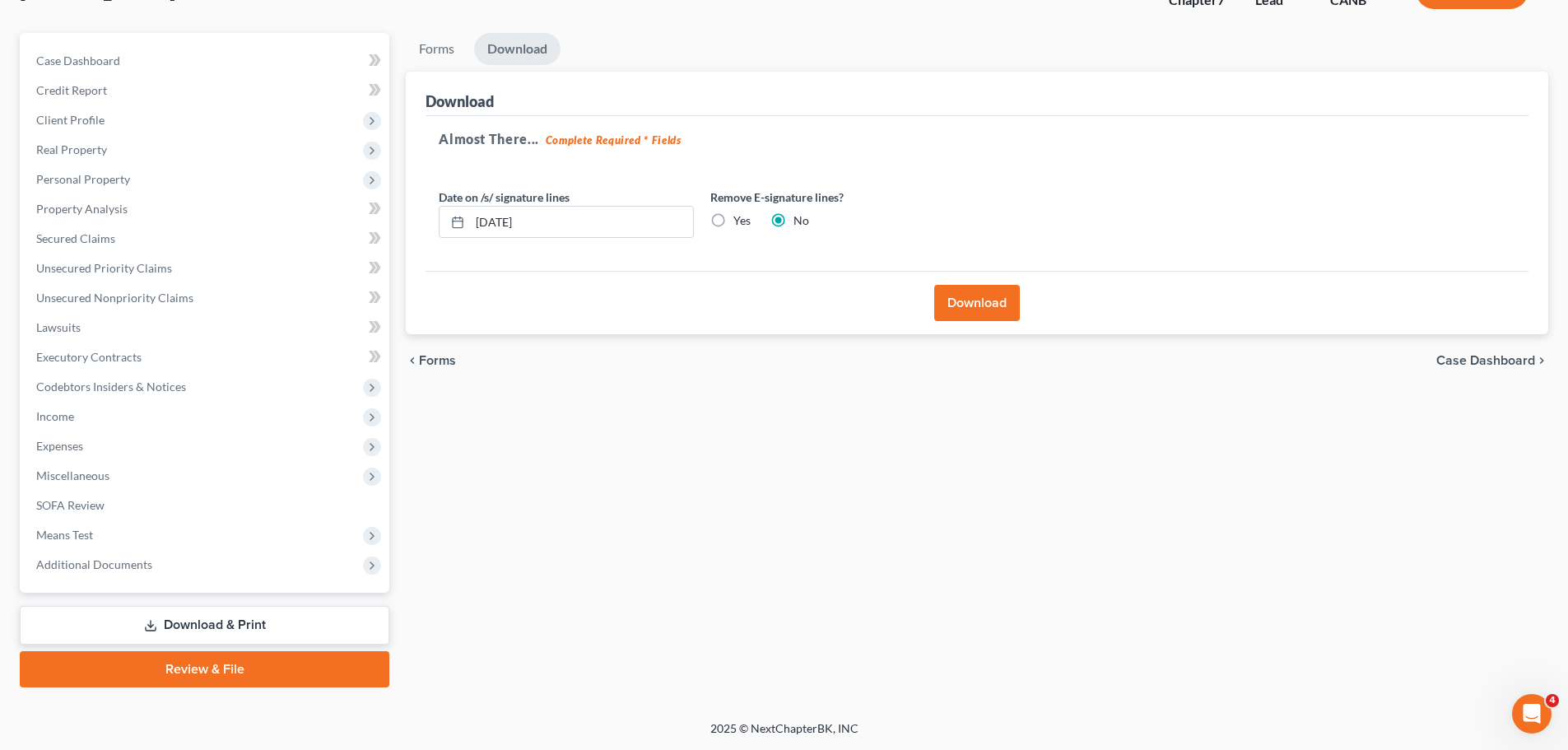
click at [962, 311] on button "Download" at bounding box center [976, 302] width 85 height 36
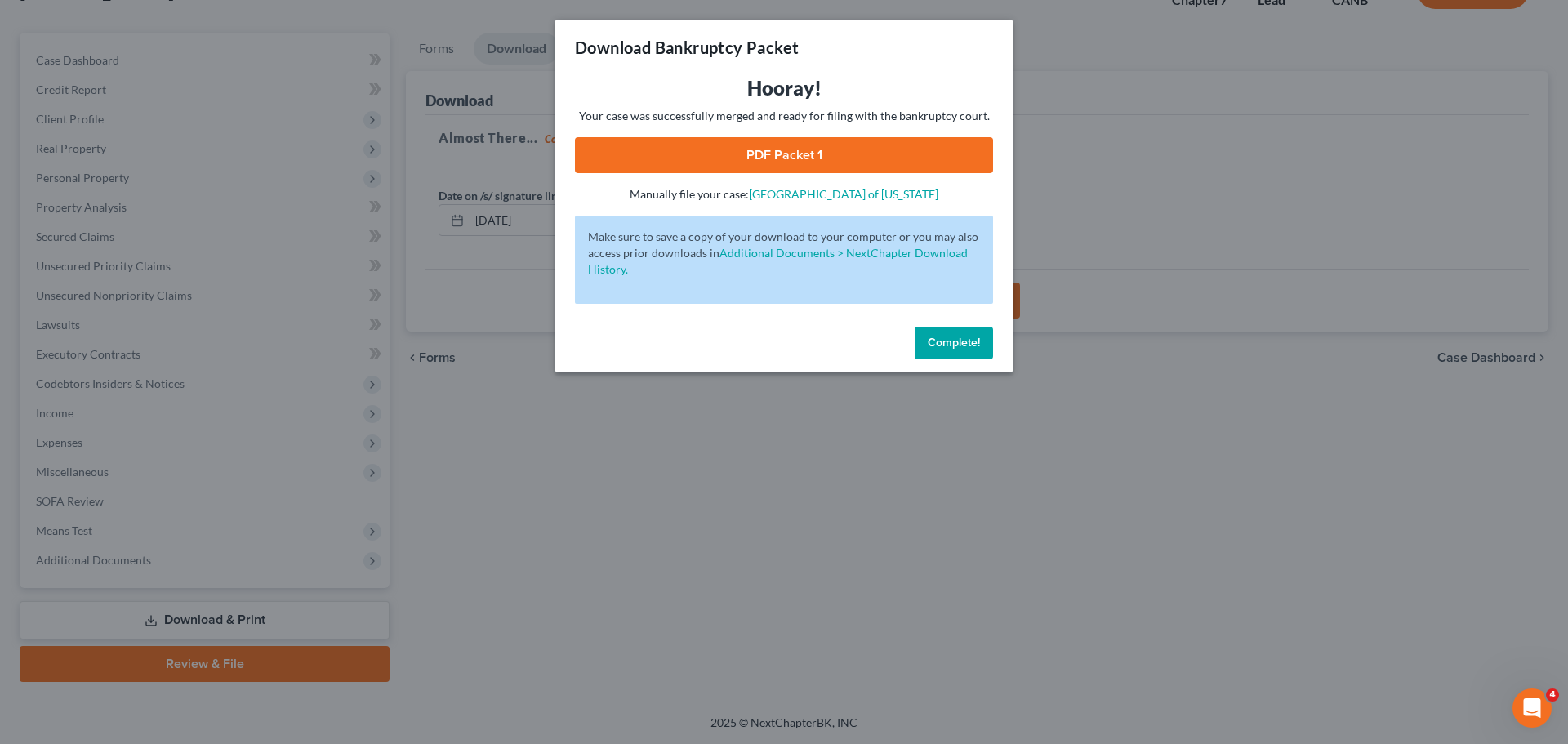
click at [835, 163] on link "PDF Packet 1" at bounding box center [784, 155] width 418 height 36
click at [945, 343] on span "Complete!" at bounding box center [954, 343] width 52 height 14
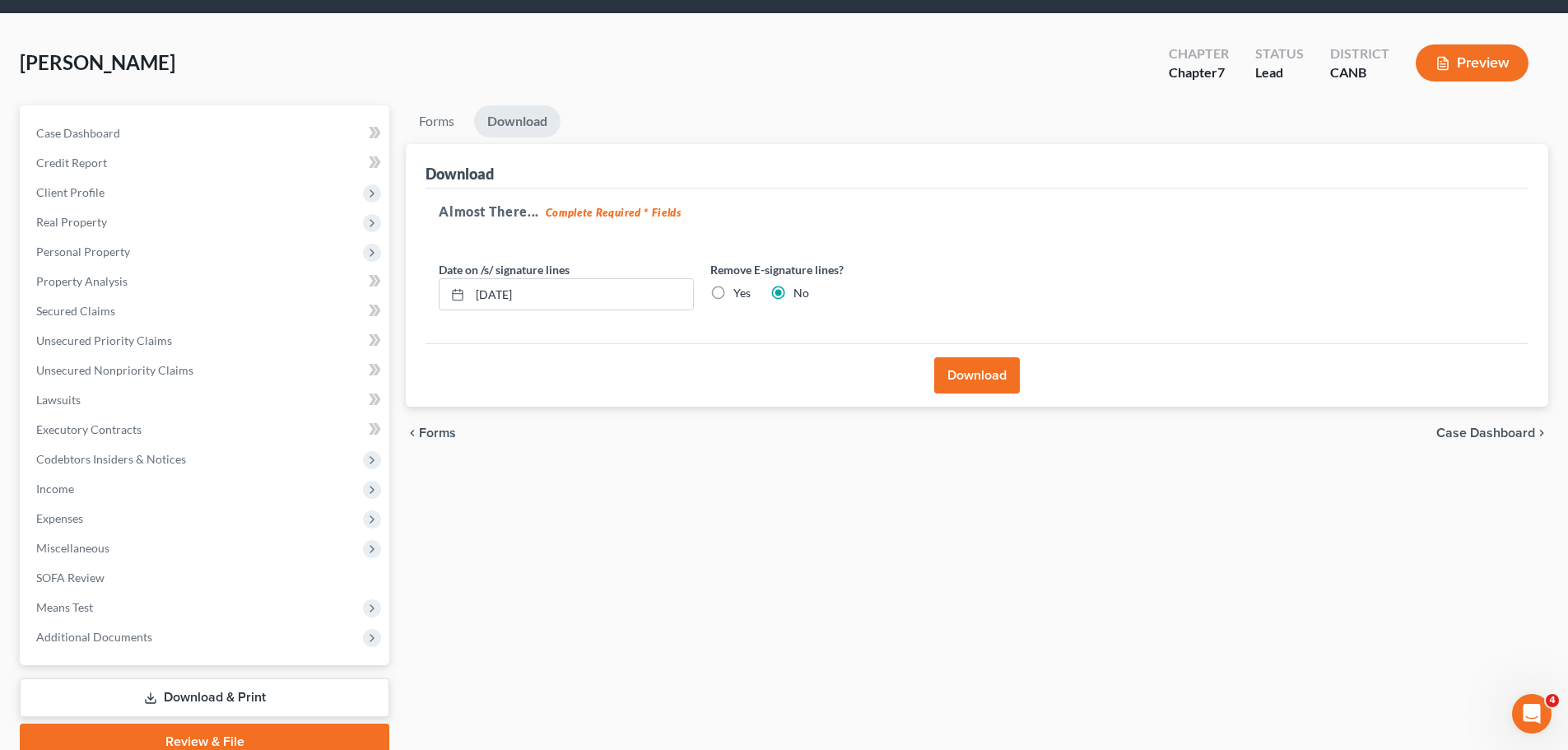
scroll to position [0, 0]
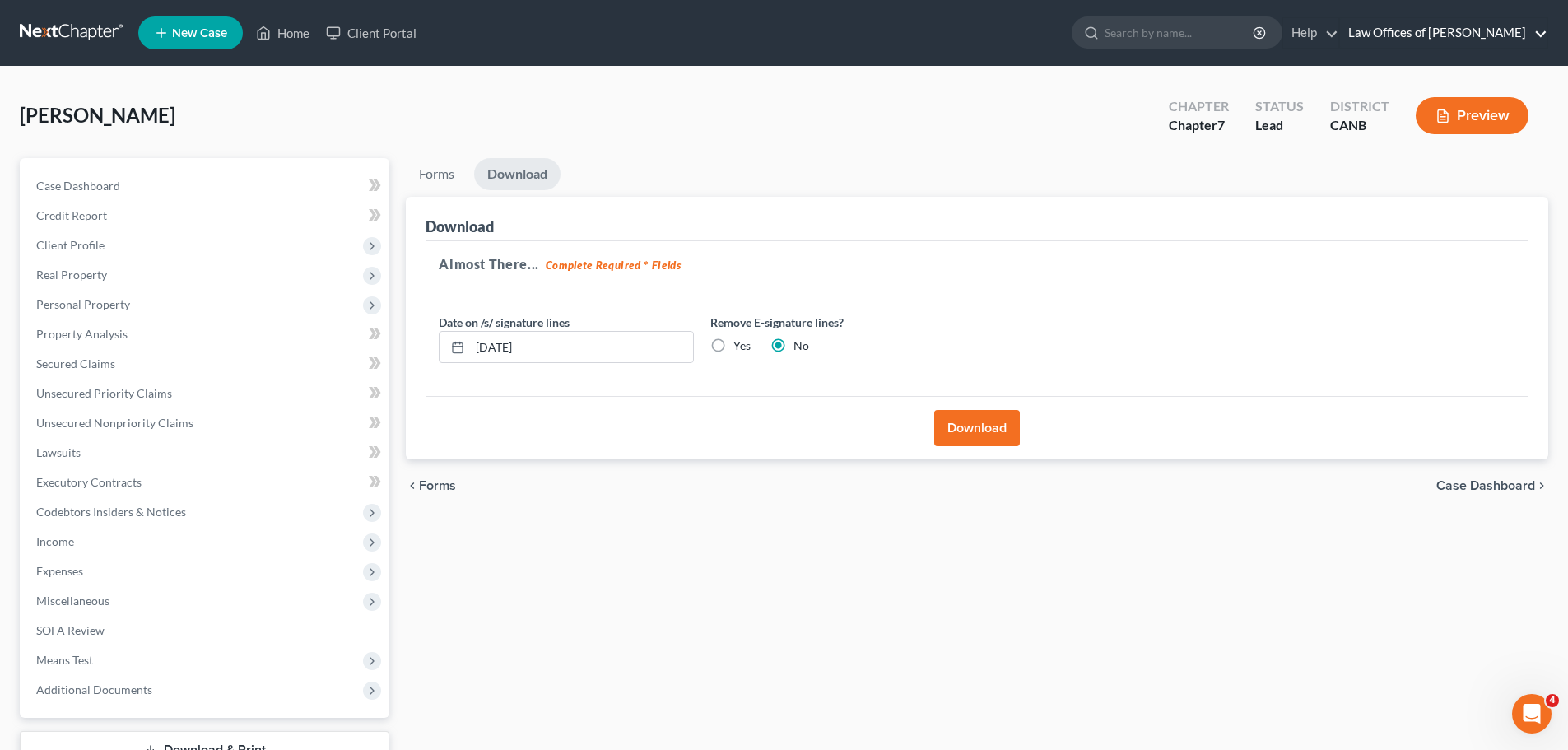
click at [1465, 39] on link "Law Offices of Keith F. Carr" at bounding box center [1443, 33] width 207 height 30
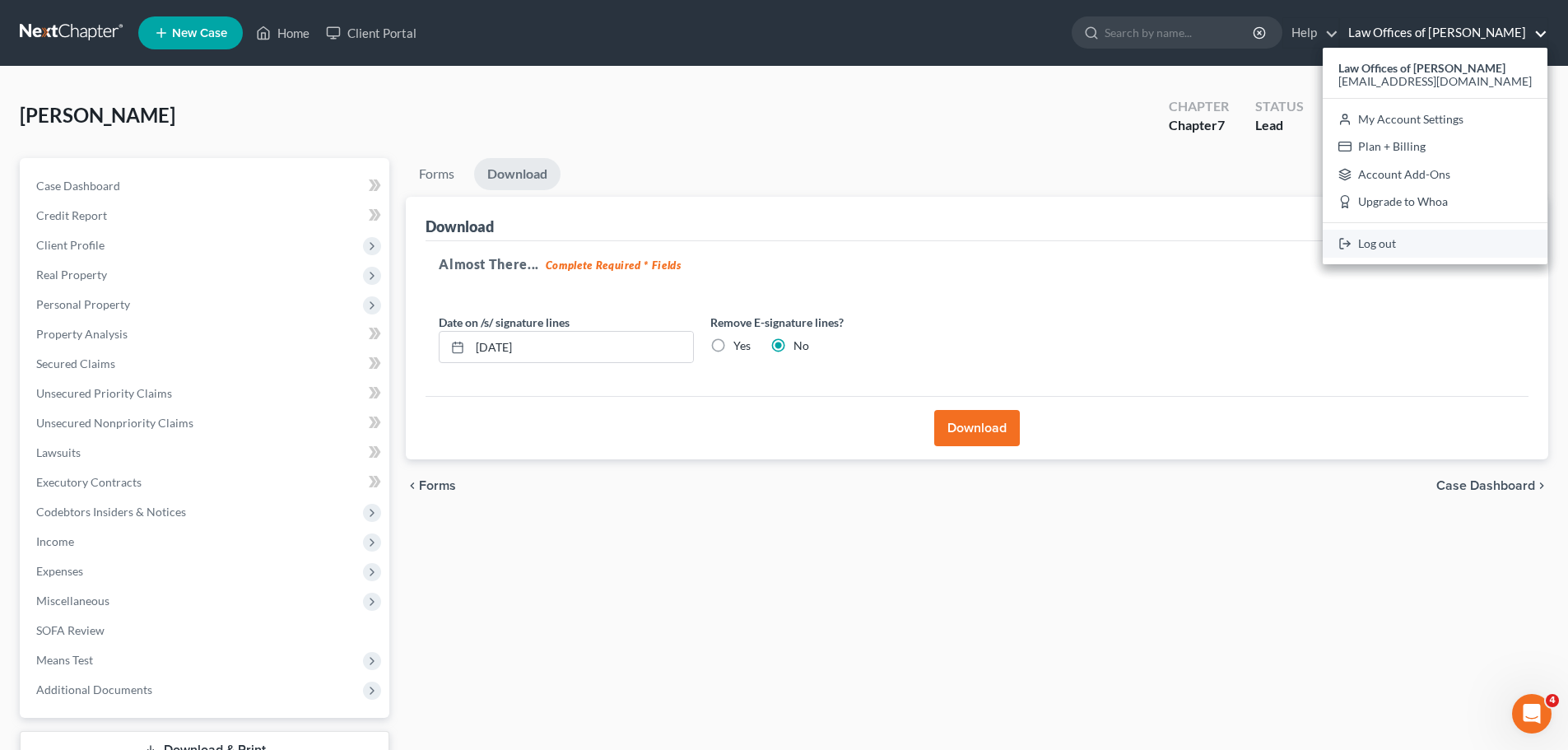
click at [1432, 249] on link "Log out" at bounding box center [1434, 244] width 225 height 28
